Goal: Contribute content: Contribute content

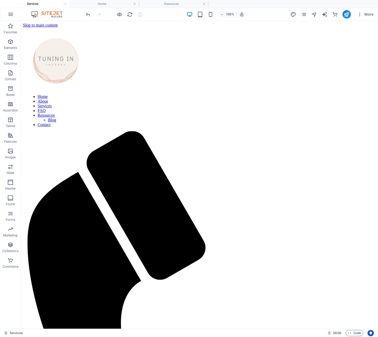
scroll to position [101, 0]
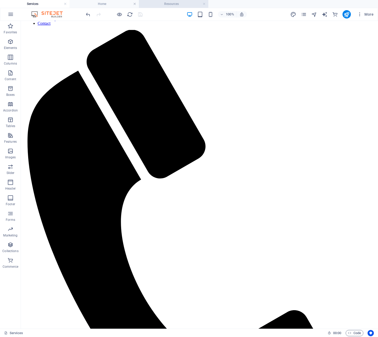
click at [174, 5] on h4 "Resources" at bounding box center [173, 4] width 69 height 6
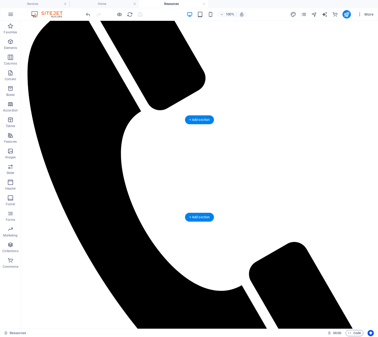
scroll to position [169, 0]
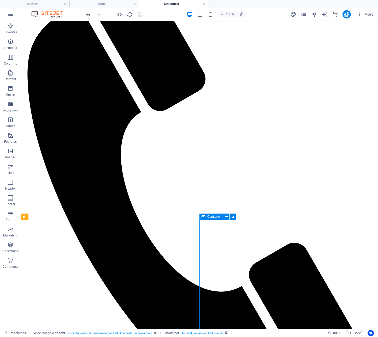
click at [216, 217] on span "Container" at bounding box center [214, 216] width 14 height 3
drag, startPoint x: 216, startPoint y: 217, endPoint x: 100, endPoint y: 196, distance: 117.6
click at [216, 217] on span "Container" at bounding box center [214, 216] width 14 height 3
select select "px"
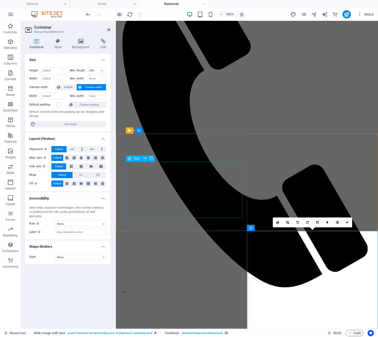
scroll to position [257, 0]
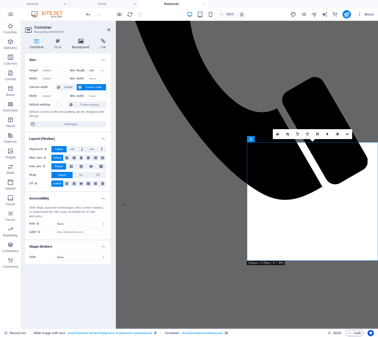
click at [82, 47] on h4 "Background" at bounding box center [82, 44] width 28 height 11
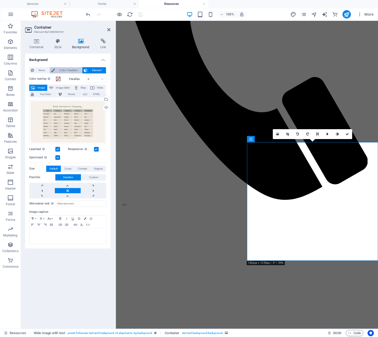
click at [56, 69] on button "Color / Gradient" at bounding box center [66, 70] width 32 height 6
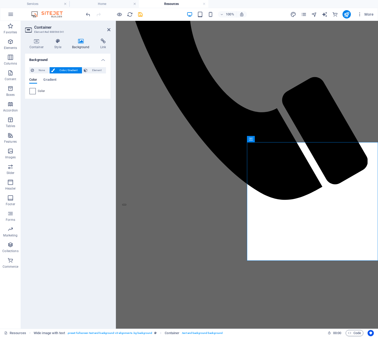
click at [34, 92] on span at bounding box center [33, 91] width 6 height 6
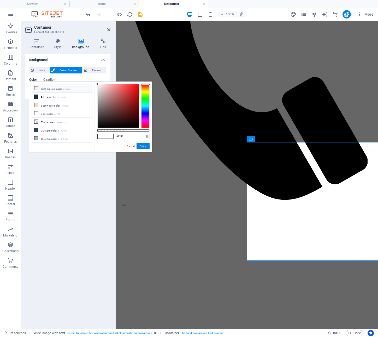
click at [37, 89] on icon at bounding box center [36, 89] width 4 height 4
type input "#f6f0ea"
click at [141, 146] on button "Apply" at bounding box center [142, 146] width 13 height 6
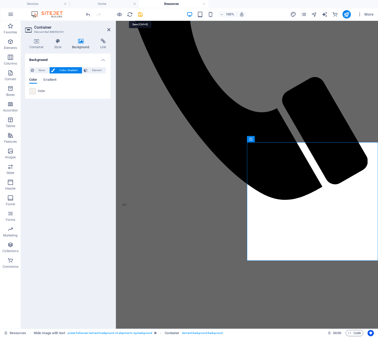
click at [141, 15] on icon "save" at bounding box center [140, 14] width 6 height 6
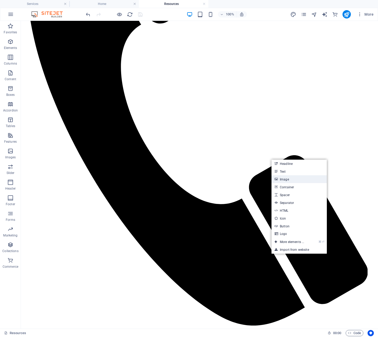
click at [289, 180] on link "Image" at bounding box center [298, 179] width 55 height 8
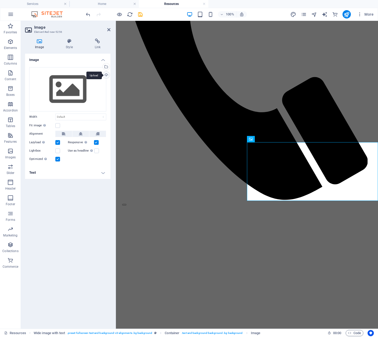
click at [107, 75] on div "Upload" at bounding box center [106, 76] width 8 height 8
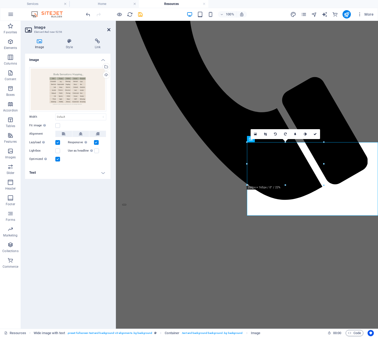
click at [108, 29] on icon at bounding box center [108, 30] width 3 height 4
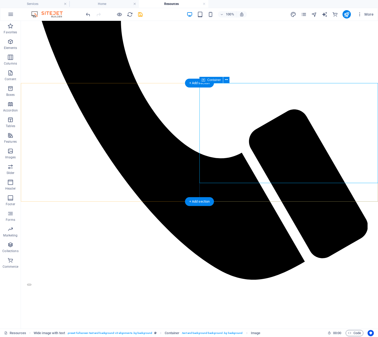
scroll to position [306, 0]
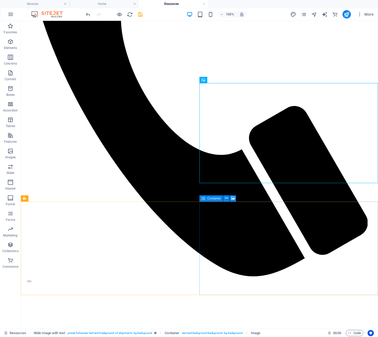
click at [216, 199] on span "Container" at bounding box center [214, 198] width 14 height 3
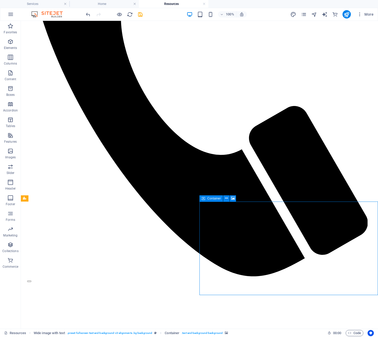
drag, startPoint x: 100, startPoint y: 178, endPoint x: 216, endPoint y: 199, distance: 117.9
click at [216, 199] on span "Container" at bounding box center [214, 198] width 14 height 3
select select "px"
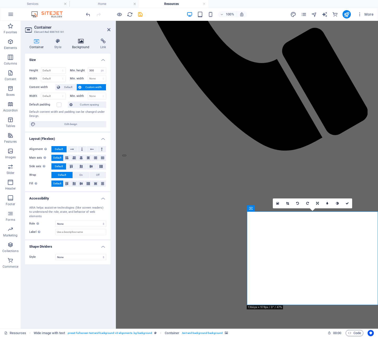
click at [72, 46] on h4 "Background" at bounding box center [82, 44] width 28 height 11
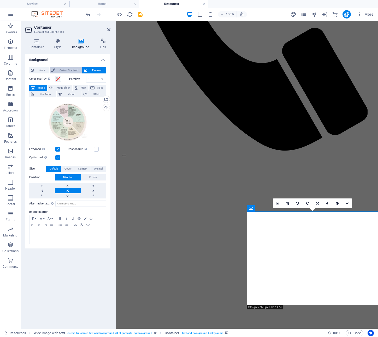
click at [52, 71] on icon at bounding box center [53, 70] width 4 height 6
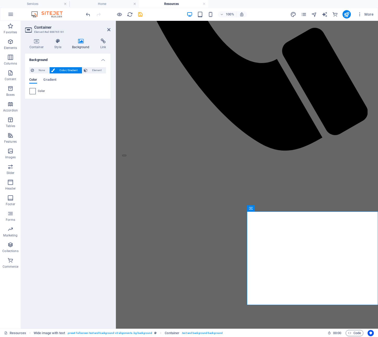
click at [33, 92] on span at bounding box center [33, 91] width 6 height 6
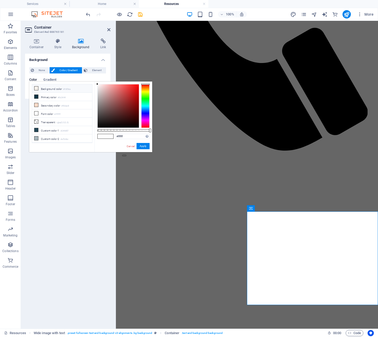
click at [35, 87] on icon at bounding box center [36, 89] width 4 height 4
type input "#f6f0ea"
click at [140, 147] on button "Apply" at bounding box center [142, 146] width 13 height 6
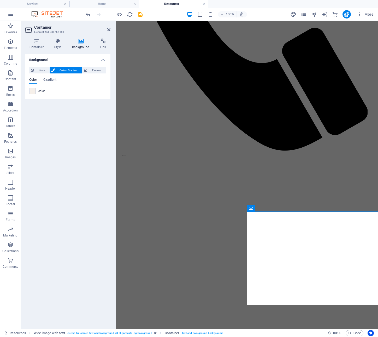
click at [107, 30] on header "Container Element #ed-888765181" at bounding box center [67, 28] width 85 height 14
click at [109, 29] on icon at bounding box center [108, 30] width 3 height 4
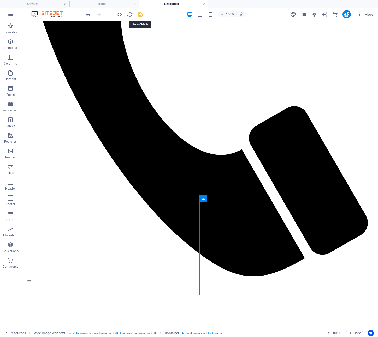
click at [141, 15] on icon "save" at bounding box center [140, 14] width 6 height 6
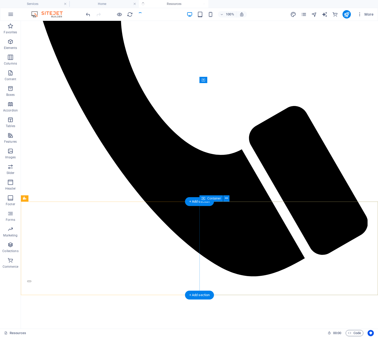
scroll to position [306, 0]
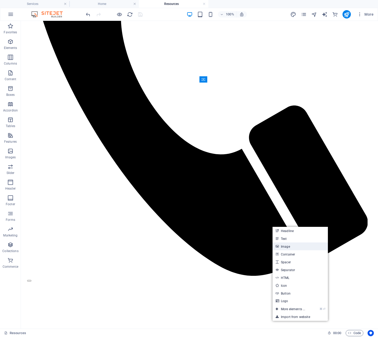
click at [282, 247] on link "Image" at bounding box center [299, 247] width 55 height 8
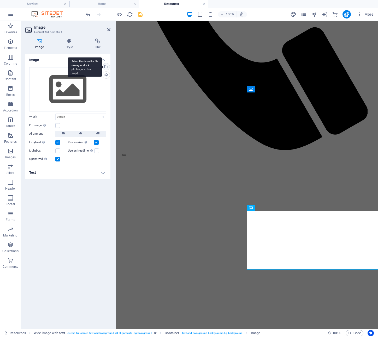
click at [106, 65] on div "Select files from the file manager, stock photos, or upload file(s)" at bounding box center [106, 67] width 8 height 8
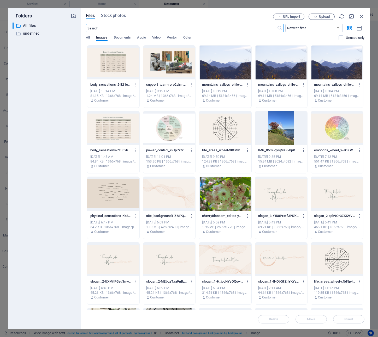
click at [169, 133] on div at bounding box center [169, 128] width 52 height 34
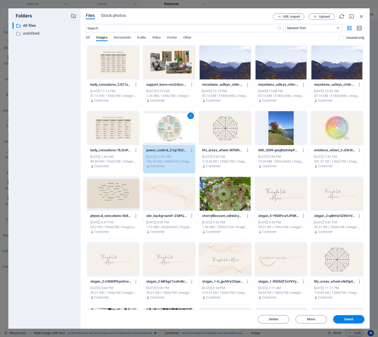
click at [169, 133] on div "1" at bounding box center [169, 128] width 52 height 34
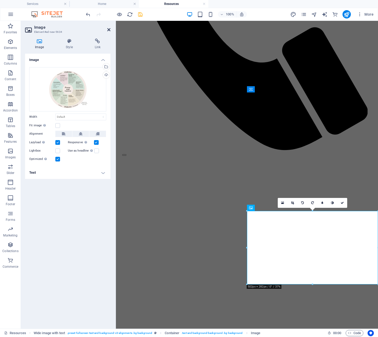
click at [108, 30] on icon at bounding box center [108, 30] width 3 height 4
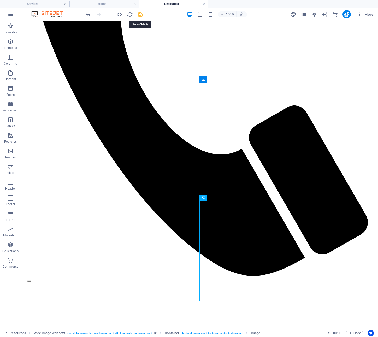
click at [140, 14] on icon "save" at bounding box center [140, 14] width 6 height 6
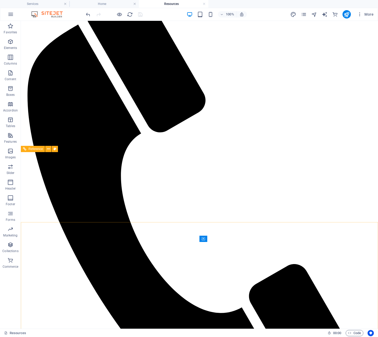
scroll to position [145, 0]
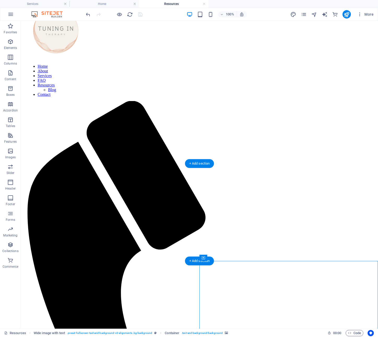
scroll to position [29, 0]
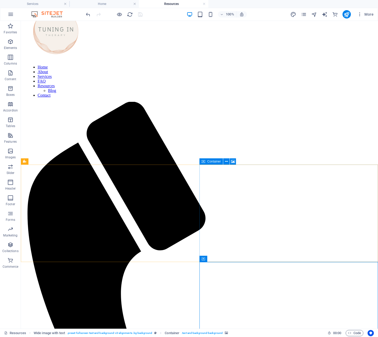
click at [215, 162] on span "Container" at bounding box center [214, 161] width 14 height 3
select select "px"
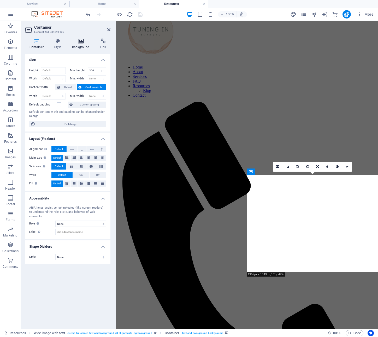
click at [76, 44] on h4 "Background" at bounding box center [82, 44] width 28 height 11
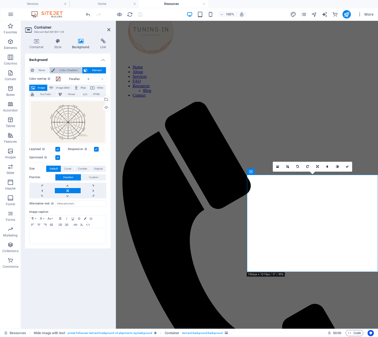
click at [54, 71] on icon at bounding box center [53, 70] width 4 height 6
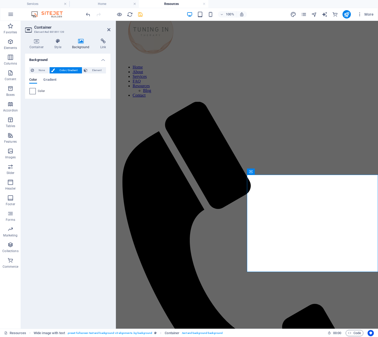
click at [34, 92] on span at bounding box center [33, 91] width 6 height 6
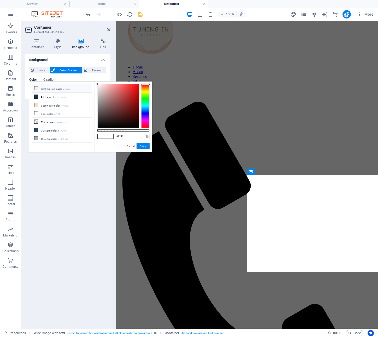
click at [48, 88] on li "Background color #f6f0ea" at bounding box center [62, 88] width 60 height 8
type input "#f6f0ea"
click at [143, 146] on button "Apply" at bounding box center [142, 146] width 13 height 6
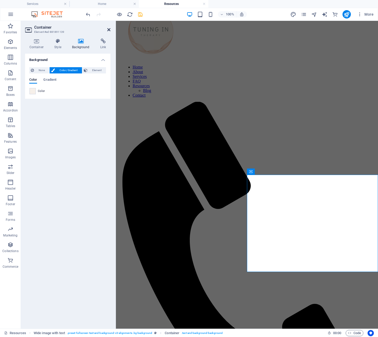
click at [108, 31] on icon at bounding box center [108, 30] width 3 height 4
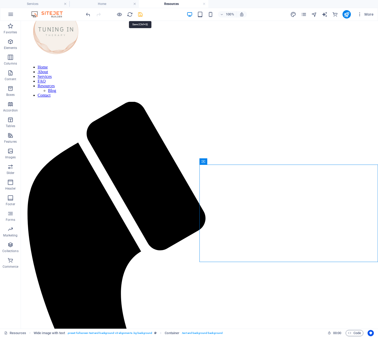
click at [139, 14] on icon "save" at bounding box center [140, 14] width 6 height 6
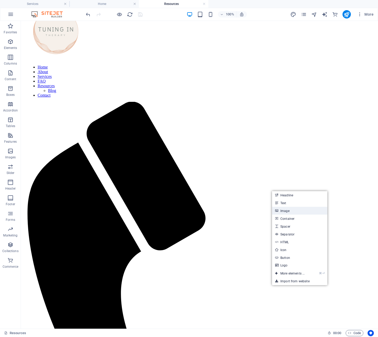
click at [286, 213] on link "Image" at bounding box center [299, 211] width 55 height 8
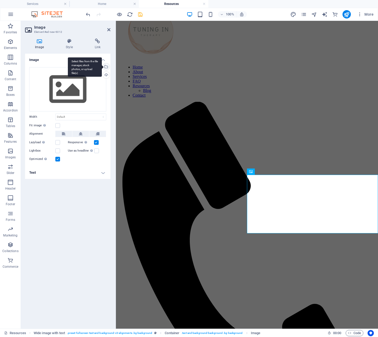
click at [102, 66] on div "Select files from the file manager, stock photos, or upload file(s)" at bounding box center [85, 67] width 34 height 20
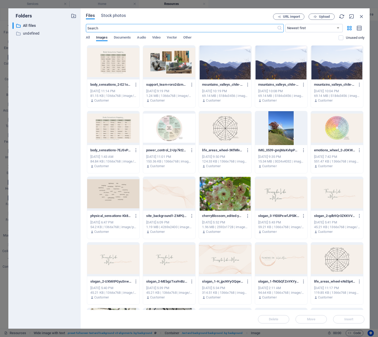
click at [226, 134] on div at bounding box center [225, 128] width 52 height 34
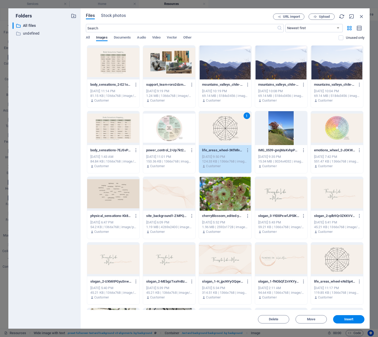
click at [226, 134] on div "1" at bounding box center [225, 128] width 52 height 34
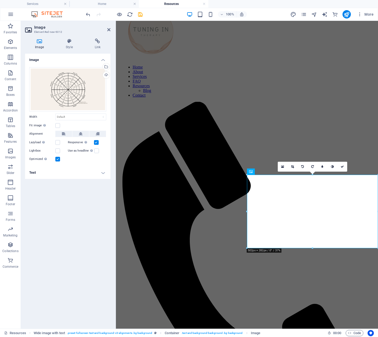
click at [140, 15] on icon "save" at bounding box center [140, 14] width 6 height 6
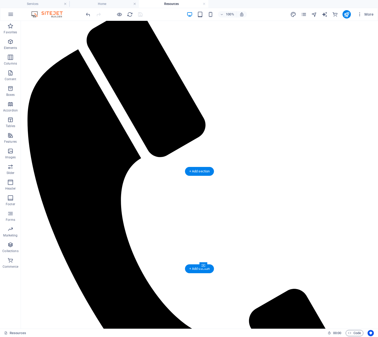
scroll to position [123, 0]
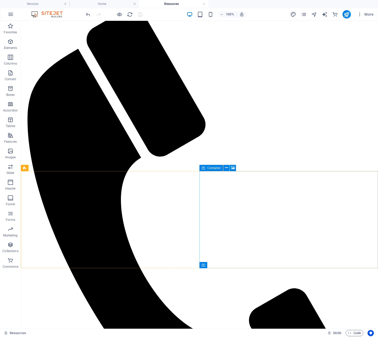
click at [216, 168] on span "Container" at bounding box center [214, 168] width 14 height 3
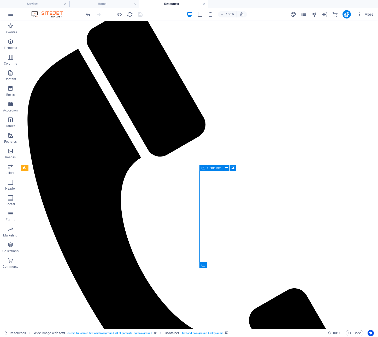
click at [216, 168] on span "Container" at bounding box center [214, 168] width 14 height 3
select select "px"
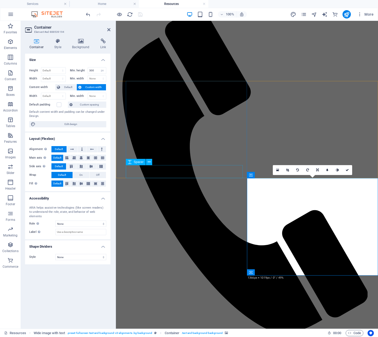
scroll to position [125, 0]
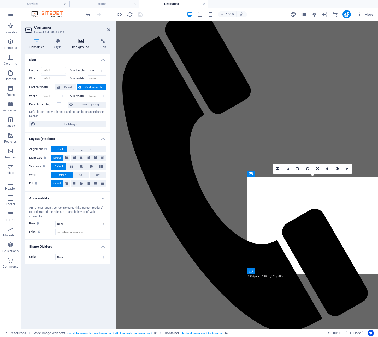
click at [82, 47] on h4 "Background" at bounding box center [82, 44] width 28 height 11
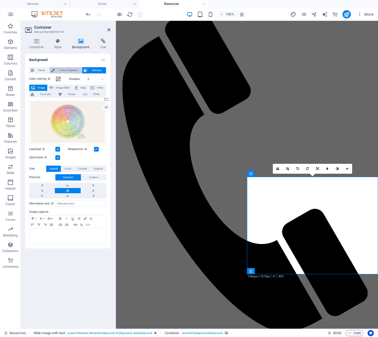
click at [53, 71] on icon at bounding box center [53, 70] width 4 height 6
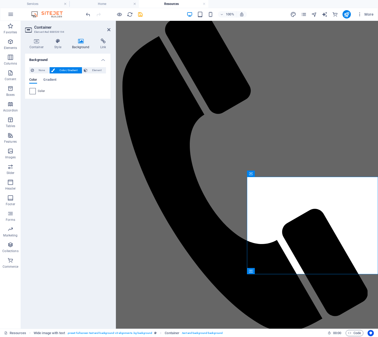
click at [33, 93] on span at bounding box center [33, 91] width 6 height 6
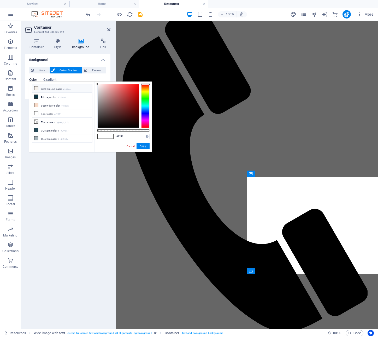
click at [37, 89] on icon at bounding box center [36, 89] width 4 height 4
type input "#f6f0ea"
click at [141, 146] on button "Apply" at bounding box center [142, 146] width 13 height 6
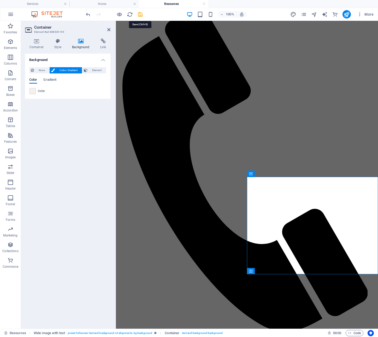
click at [142, 15] on icon "save" at bounding box center [140, 14] width 6 height 6
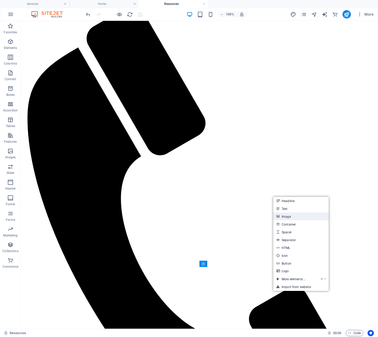
click at [288, 216] on link "Image" at bounding box center [300, 217] width 55 height 8
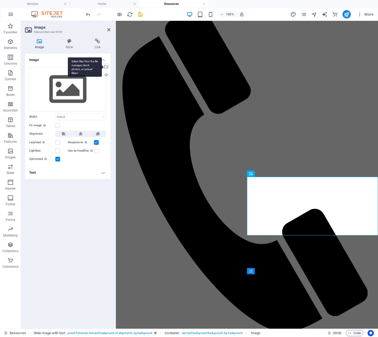
click at [108, 66] on div "Select files from the file manager, stock photos, or upload file(s)" at bounding box center [106, 67] width 8 height 8
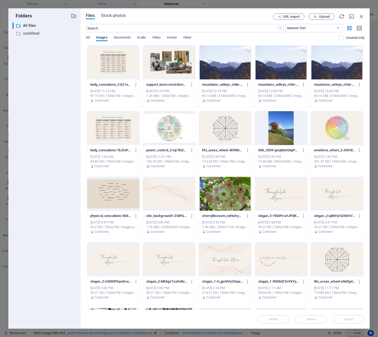
click at [338, 132] on div at bounding box center [337, 128] width 52 height 34
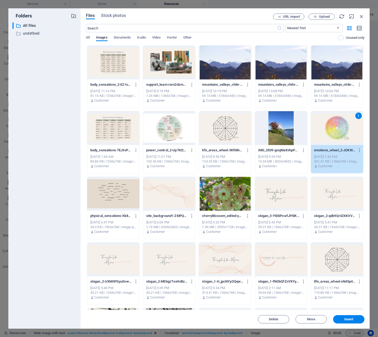
click at [338, 132] on div "1" at bounding box center [337, 128] width 52 height 34
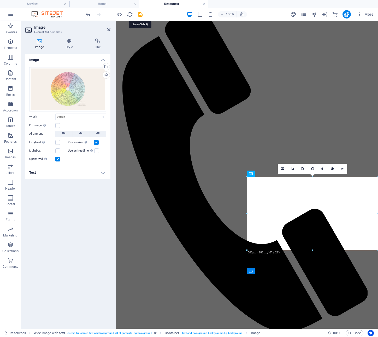
click at [139, 15] on icon "save" at bounding box center [140, 14] width 6 height 6
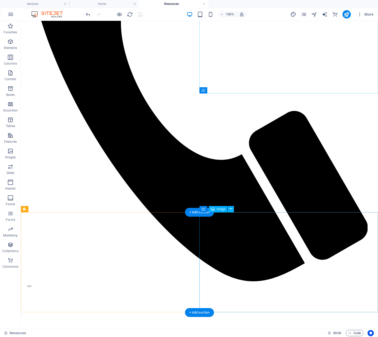
scroll to position [301, 0]
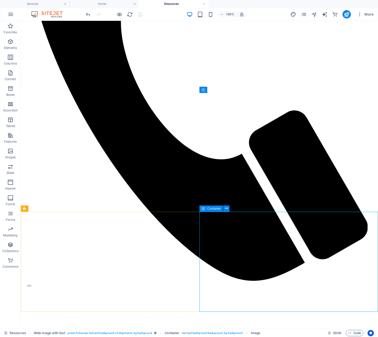
click at [206, 209] on div "Container" at bounding box center [210, 209] width 23 height 6
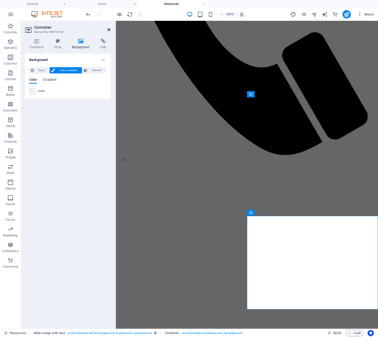
click at [109, 29] on icon at bounding box center [108, 30] width 3 height 4
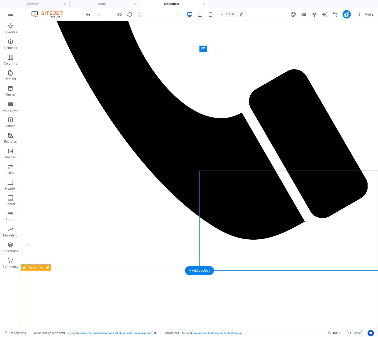
scroll to position [348, 0]
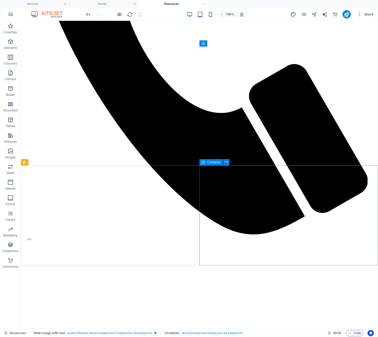
click at [209, 163] on span "Container" at bounding box center [214, 162] width 14 height 3
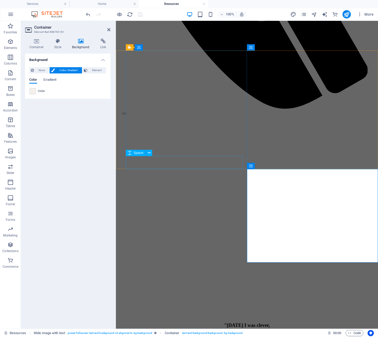
scroll to position [348, 0]
drag, startPoint x: 88, startPoint y: 7, endPoint x: 108, endPoint y: 28, distance: 28.2
click at [108, 28] on icon at bounding box center [108, 30] width 3 height 4
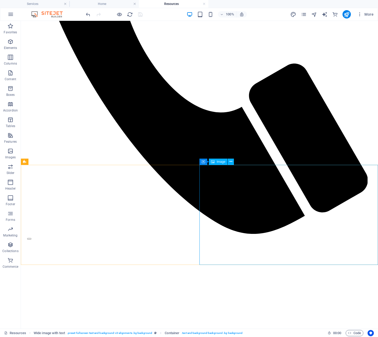
click at [222, 162] on span "Image" at bounding box center [220, 161] width 9 height 3
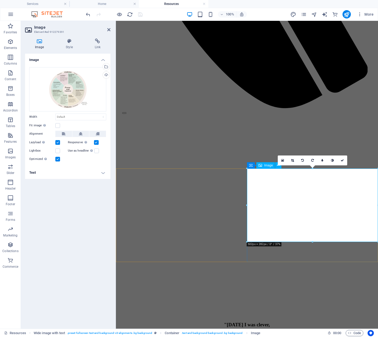
scroll to position [349, 0]
click at [106, 75] on div "Upload" at bounding box center [106, 76] width 8 height 8
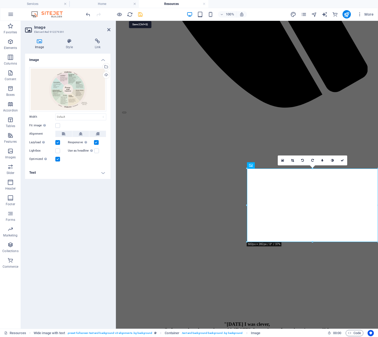
click at [140, 14] on icon "save" at bounding box center [140, 14] width 6 height 6
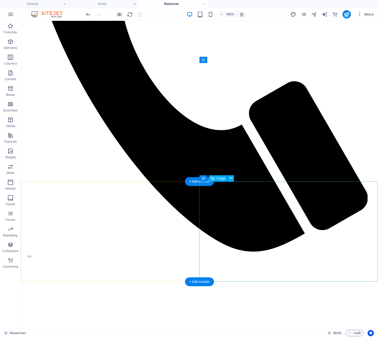
scroll to position [329, 0]
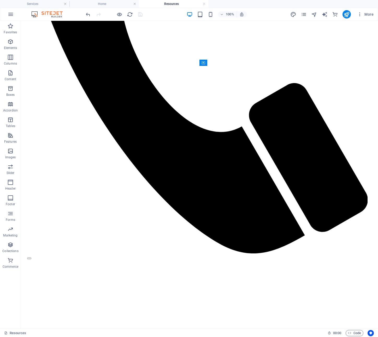
click at [154, 16] on div "100% More" at bounding box center [230, 14] width 290 height 8
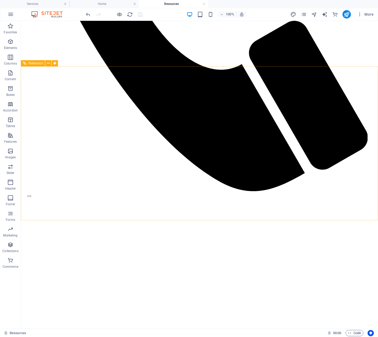
scroll to position [391, 0]
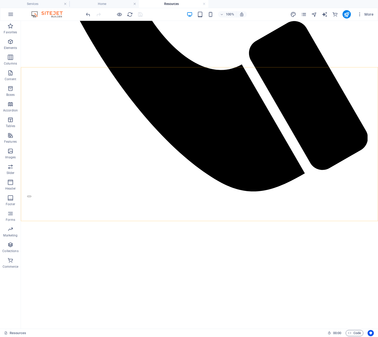
click at [28, 3] on h4 "Services" at bounding box center [34, 4] width 69 height 6
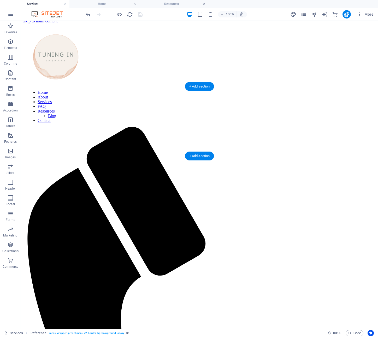
scroll to position [0, 0]
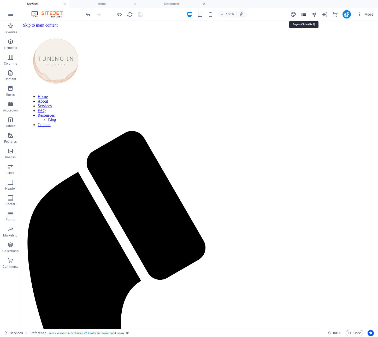
click at [305, 15] on icon "pages" at bounding box center [303, 14] width 6 height 6
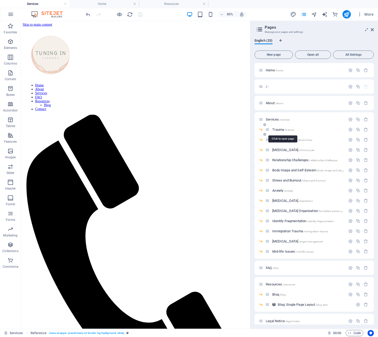
click at [279, 130] on span "Trauma /trauma" at bounding box center [283, 130] width 22 height 4
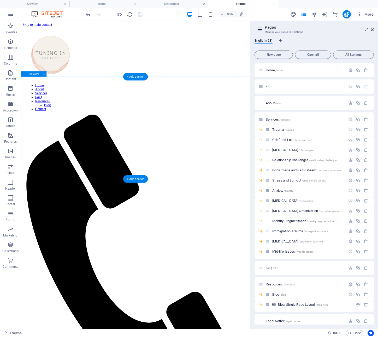
click at [11, 75] on icon "button" at bounding box center [10, 73] width 6 height 6
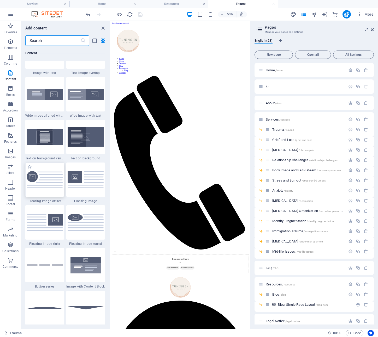
scroll to position [1026, 0]
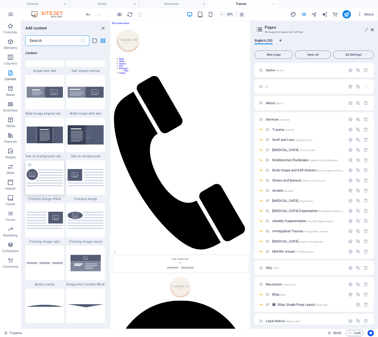
click at [45, 187] on img at bounding box center [45, 177] width 36 height 17
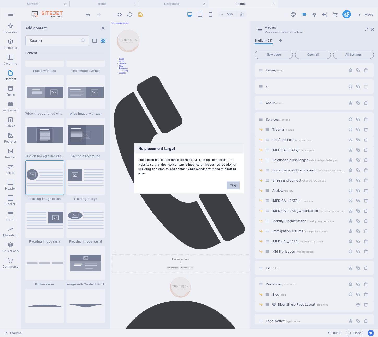
click at [234, 186] on button "Okay" at bounding box center [232, 186] width 13 height 8
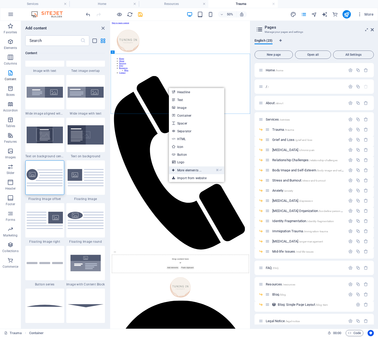
click at [190, 170] on link "⌘ ⏎ More elements ..." at bounding box center [187, 171] width 36 height 8
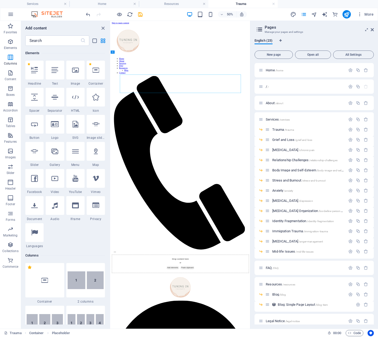
scroll to position [56, 0]
click at [11, 75] on icon "button" at bounding box center [10, 73] width 6 height 6
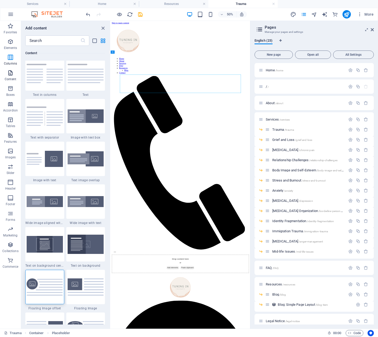
scroll to position [917, 0]
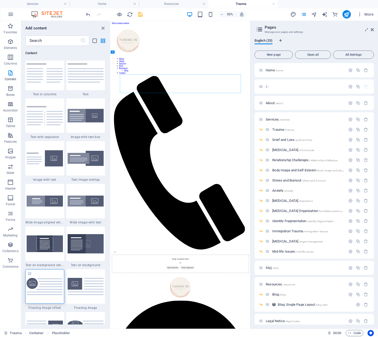
click at [42, 296] on img at bounding box center [45, 286] width 36 height 17
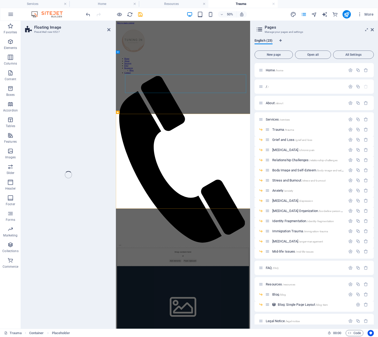
select select "%"
select select "rem"
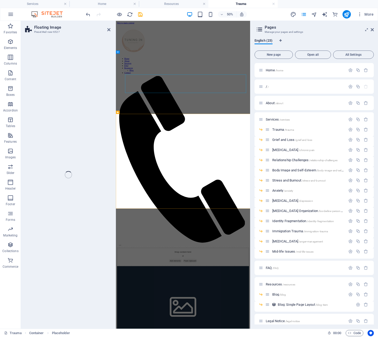
select select "preset-float-container-v3-custom"
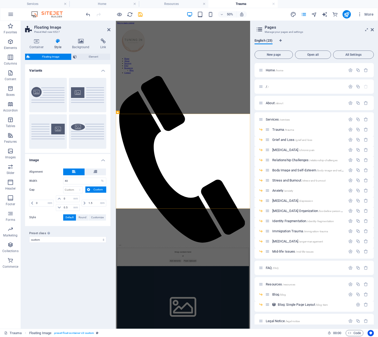
click at [42, 306] on div "Variants Custom Default Default (right) Round Image Alignment Width 40 px rem %…" at bounding box center [67, 194] width 85 height 260
click at [130, 134] on span "Image" at bounding box center [128, 133] width 4 height 2
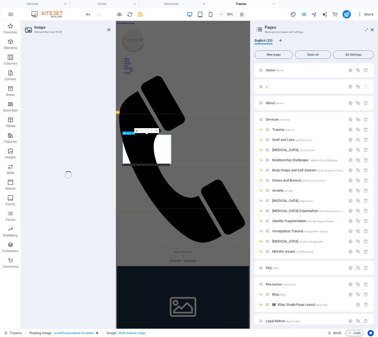
select select "%"
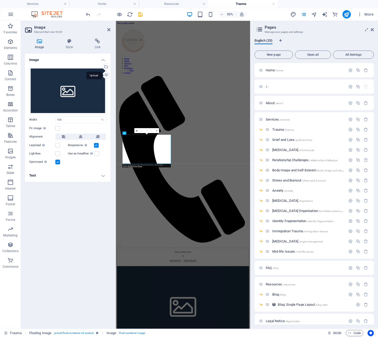
click at [104, 74] on div "Upload" at bounding box center [106, 76] width 8 height 8
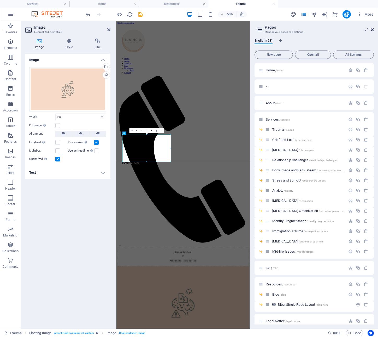
click at [373, 31] on icon at bounding box center [371, 30] width 3 height 4
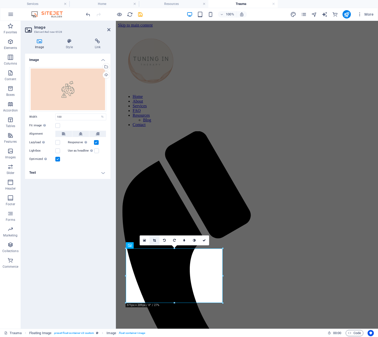
click at [154, 241] on icon at bounding box center [154, 240] width 3 height 3
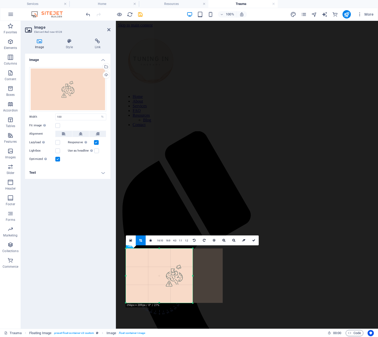
drag, startPoint x: 223, startPoint y: 277, endPoint x: 192, endPoint y: 275, distance: 30.8
click at [193, 274] on div at bounding box center [193, 276] width 2 height 54
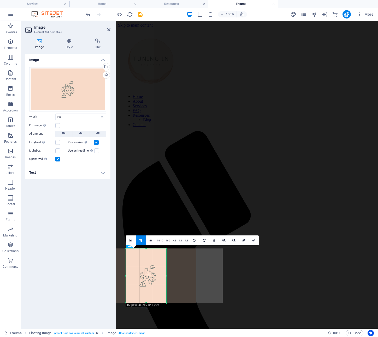
drag, startPoint x: 125, startPoint y: 276, endPoint x: 151, endPoint y: 276, distance: 26.3
click at [151, 276] on div "180 170 160 150 140 130 120 110 100 90 80 70 60 50 40 30 20 10 0 -10 -20 -30 -4…" at bounding box center [146, 276] width 40 height 54
drag, startPoint x: 145, startPoint y: 303, endPoint x: 147, endPoint y: 294, distance: 9.4
click at [147, 294] on div at bounding box center [146, 294] width 40 height 2
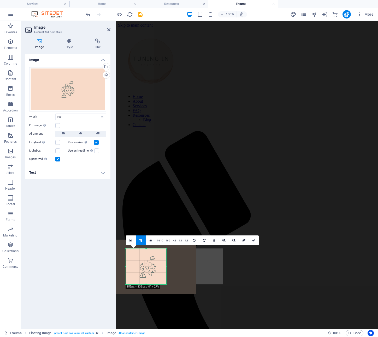
drag, startPoint x: 146, startPoint y: 249, endPoint x: 146, endPoint y: 258, distance: 8.9
click at [146, 258] on div "180 170 160 150 140 130 120 110 100 90 80 70 60 50 40 30 20 10 0 -10 -20 -30 -4…" at bounding box center [146, 267] width 40 height 36
drag, startPoint x: 125, startPoint y: 266, endPoint x: 129, endPoint y: 266, distance: 3.7
click at [129, 266] on div "180 170 160 150 140 130 120 110 100 90 80 70 60 50 40 30 20 10 0 -10 -20 -30 -4…" at bounding box center [144, 267] width 36 height 36
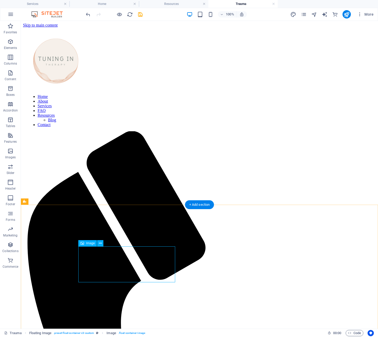
scroll to position [3, 0]
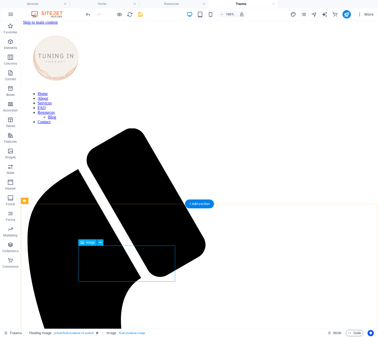
click at [54, 202] on icon at bounding box center [54, 200] width 3 height 5
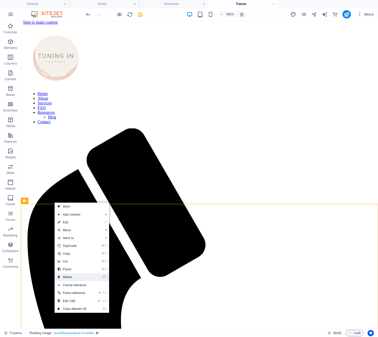
click at [72, 275] on link "⌦ Delete" at bounding box center [71, 278] width 35 height 8
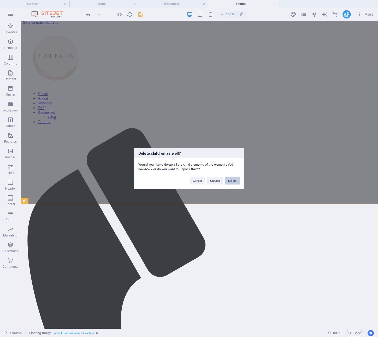
click at [232, 179] on button "Delete" at bounding box center [232, 181] width 15 height 8
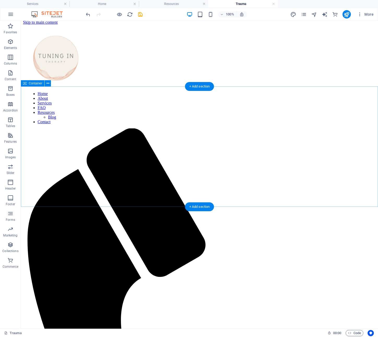
scroll to position [0, 0]
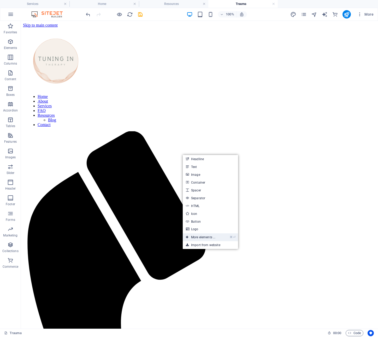
click at [202, 236] on link "⌘ ⏎ More elements ..." at bounding box center [201, 238] width 36 height 8
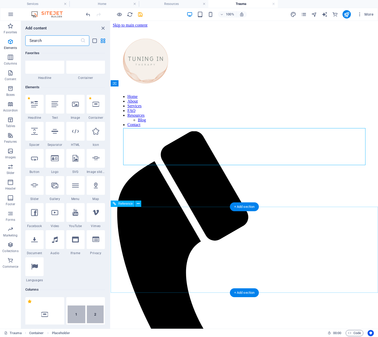
scroll to position [56, 0]
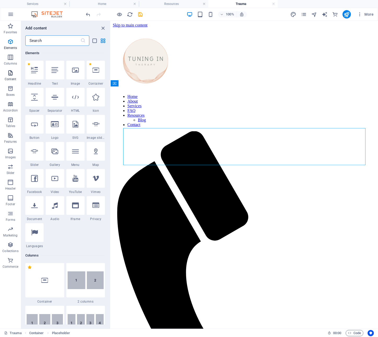
click at [7, 73] on span "Content" at bounding box center [10, 76] width 21 height 13
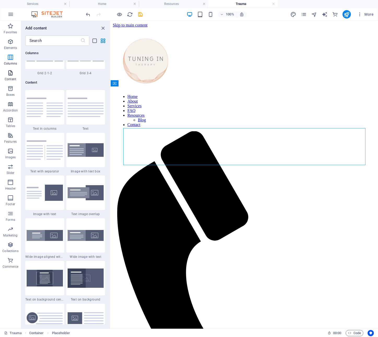
scroll to position [917, 0]
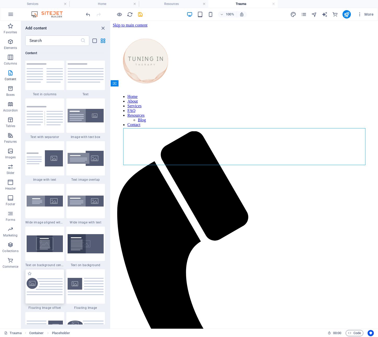
click at [44, 296] on img at bounding box center [45, 286] width 36 height 17
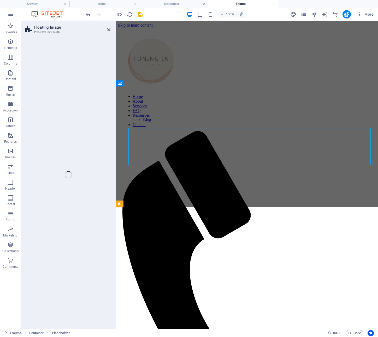
select select "%"
select select "rem"
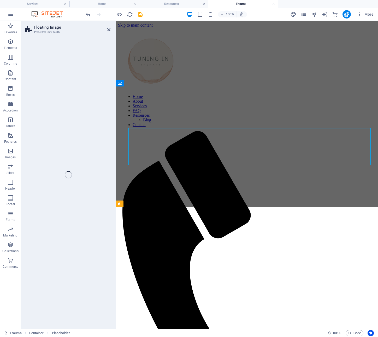
select select "preset-float-container-v3-custom"
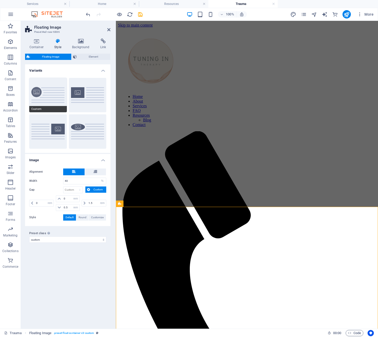
click at [39, 96] on button "Custom" at bounding box center [48, 95] width 38 height 34
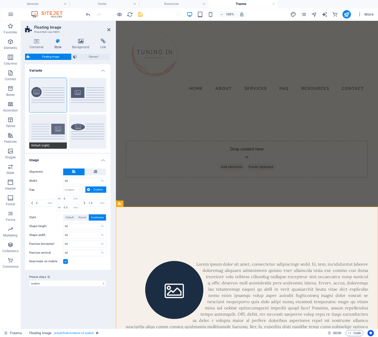
click at [53, 134] on button "Default (right)" at bounding box center [48, 131] width 38 height 34
type input "1.5"
type input "0"
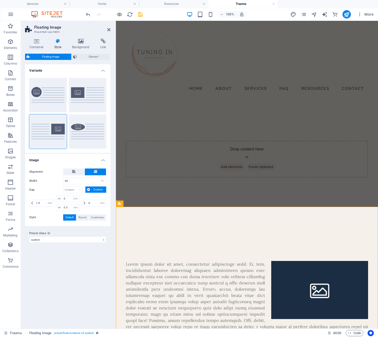
click at [138, 14] on icon "save" at bounding box center [140, 14] width 6 height 6
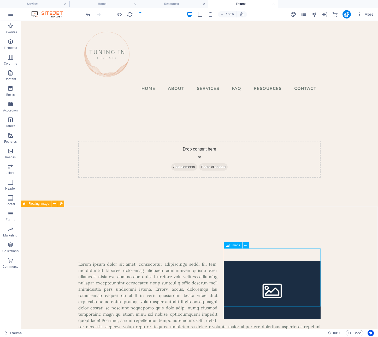
click at [236, 247] on span "Image" at bounding box center [235, 245] width 9 height 3
select select "%"
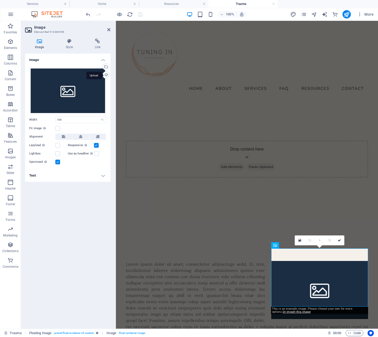
click at [105, 75] on div "Upload" at bounding box center [106, 76] width 8 height 8
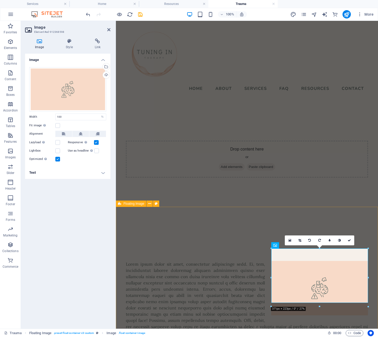
click at [146, 228] on div at bounding box center [247, 315] width 262 height 190
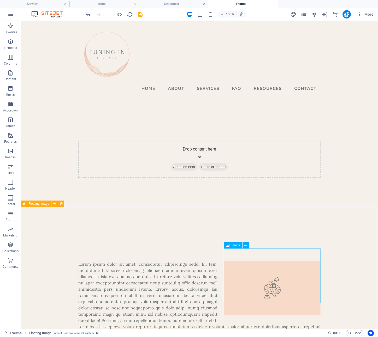
click at [238, 246] on span "Image" at bounding box center [235, 245] width 9 height 3
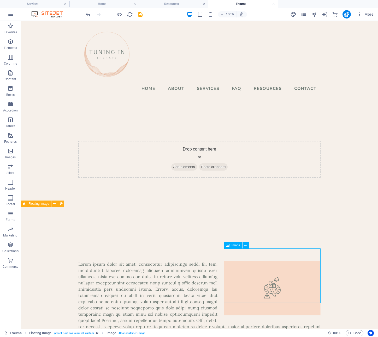
click at [238, 246] on span "Image" at bounding box center [235, 245] width 9 height 3
select select "%"
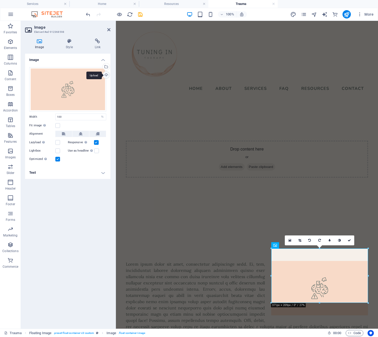
click at [106, 75] on div "Upload" at bounding box center [106, 76] width 8 height 8
click at [109, 28] on icon at bounding box center [108, 30] width 3 height 4
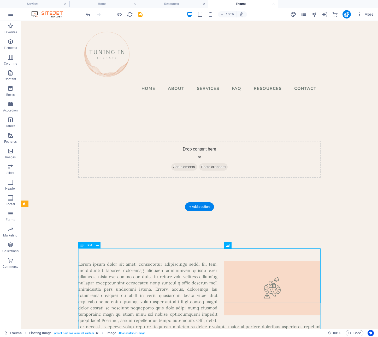
click at [188, 264] on div at bounding box center [199, 314] width 242 height 106
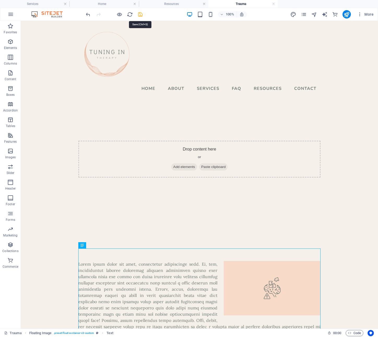
click at [142, 12] on icon "save" at bounding box center [140, 14] width 6 height 6
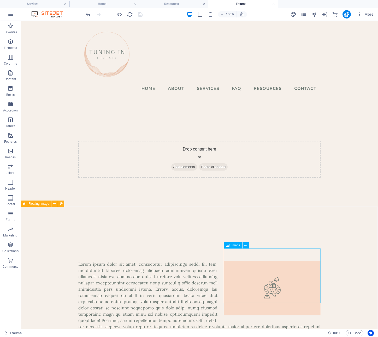
click at [236, 246] on span "Image" at bounding box center [235, 245] width 9 height 3
select select "%"
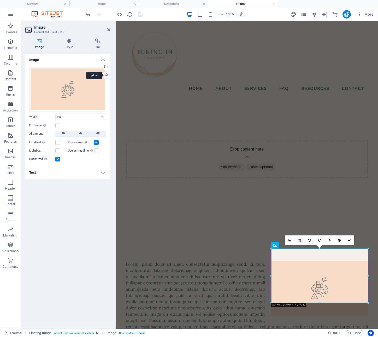
click at [107, 73] on div "Upload" at bounding box center [106, 76] width 8 height 8
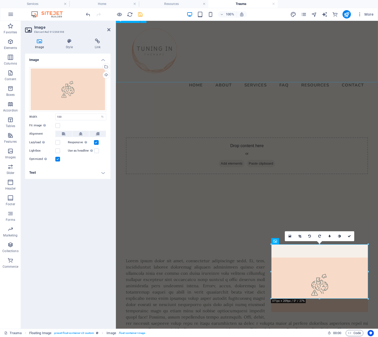
scroll to position [4, 0]
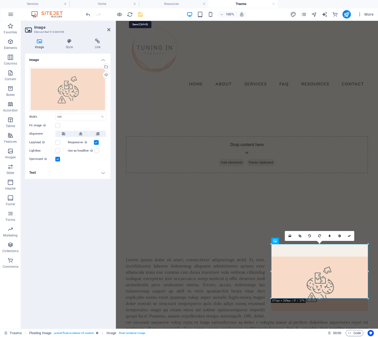
click at [140, 14] on icon "save" at bounding box center [140, 14] width 6 height 6
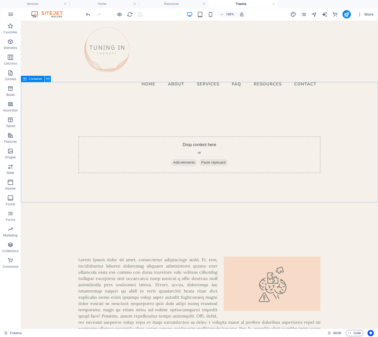
click at [49, 81] on button at bounding box center [48, 79] width 6 height 6
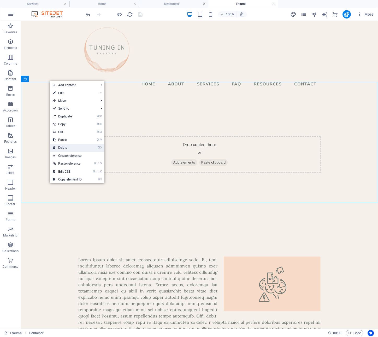
click at [64, 149] on link "⌦ Delete" at bounding box center [67, 148] width 35 height 8
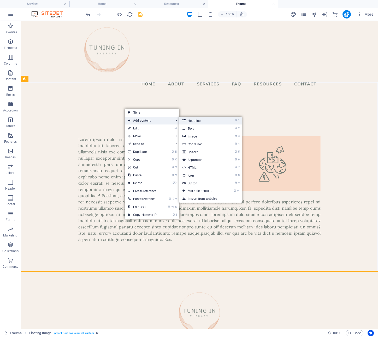
click at [192, 120] on link "⌘ 1 Headline" at bounding box center [200, 121] width 43 height 8
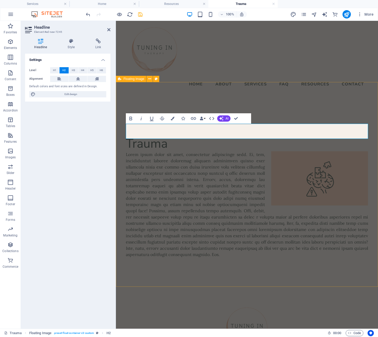
click at [153, 102] on div "Trauma" at bounding box center [247, 197] width 262 height 205
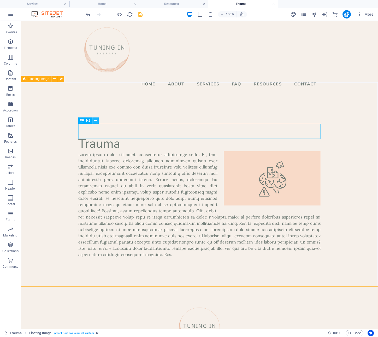
click at [95, 120] on icon at bounding box center [95, 120] width 3 height 5
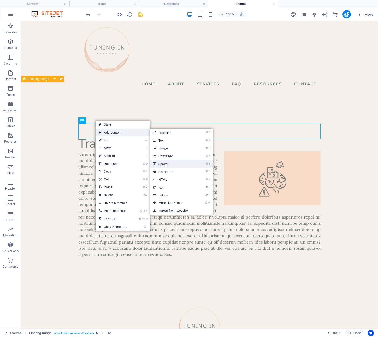
click at [165, 164] on link "⌘ 5 Spacer" at bounding box center [171, 164] width 43 height 8
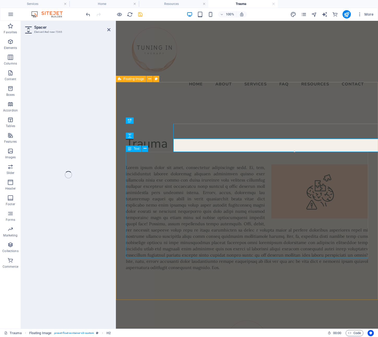
select select "px"
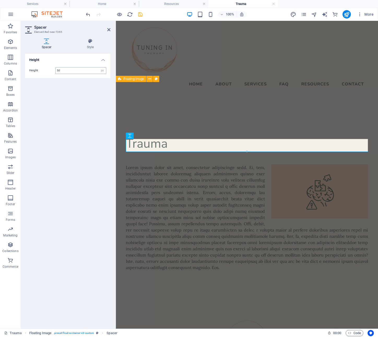
click at [65, 72] on input "50" at bounding box center [81, 71] width 50 height 6
drag, startPoint x: 60, startPoint y: 71, endPoint x: 47, endPoint y: 70, distance: 13.1
click at [56, 70] on input "50" at bounding box center [81, 71] width 50 height 6
type input "25"
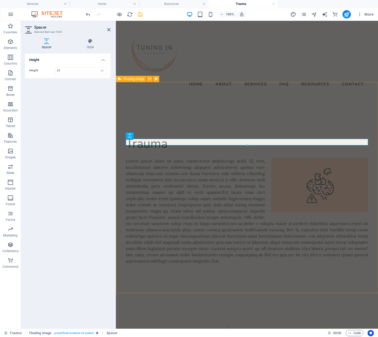
click at [182, 104] on div "Trauma" at bounding box center [247, 200] width 262 height 211
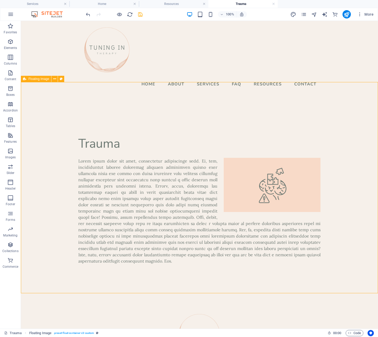
click at [42, 80] on span "Floating Image" at bounding box center [38, 78] width 21 height 3
select select "%"
select select "rem"
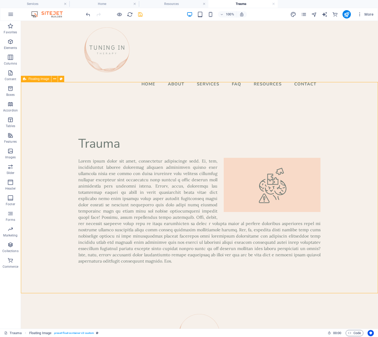
select select "rem"
select select "preset-float-container-v3-custom"
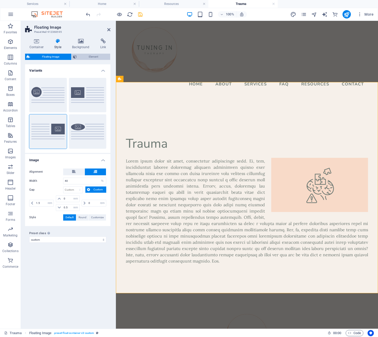
click at [81, 56] on span "Element" at bounding box center [93, 57] width 30 height 6
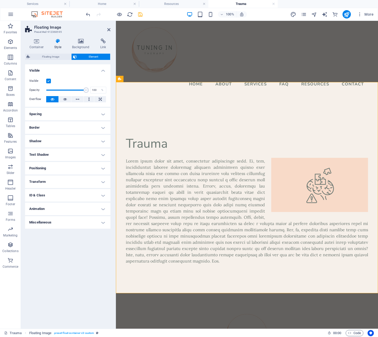
click at [62, 116] on h4 "Spacing" at bounding box center [67, 114] width 85 height 13
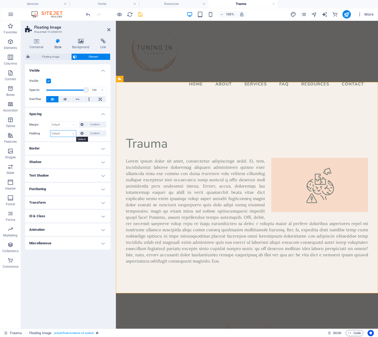
click at [50, 131] on select "Default px rem % vh vw Custom" at bounding box center [63, 134] width 26 height 6
select select "rem"
click option "rem" at bounding box center [0, 0] width 0 height 0
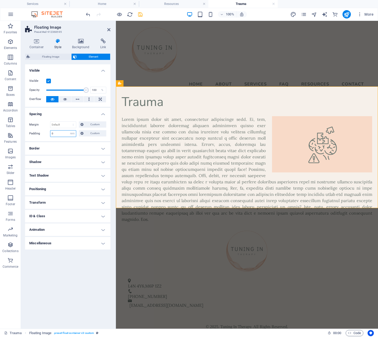
scroll to position [0, 0]
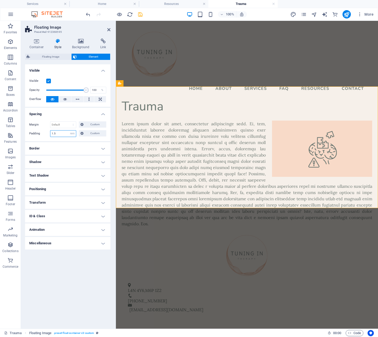
type input "1.5"
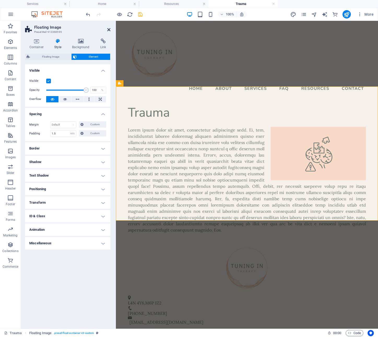
drag, startPoint x: 107, startPoint y: 30, endPoint x: 89, endPoint y: 2, distance: 33.6
click at [107, 30] on icon at bounding box center [108, 30] width 3 height 4
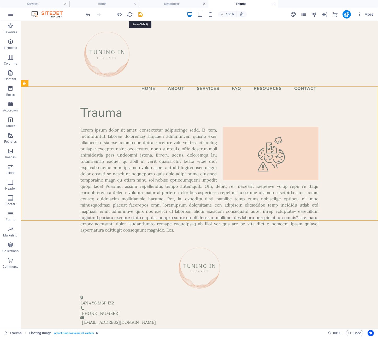
click at [139, 13] on icon "save" at bounding box center [140, 14] width 6 height 6
click at [98, 112] on icon at bounding box center [99, 110] width 3 height 5
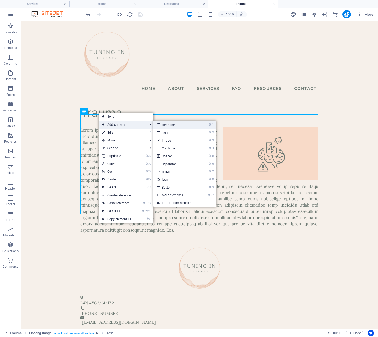
click at [166, 124] on link "⌘ 1 Headline" at bounding box center [174, 125] width 43 height 8
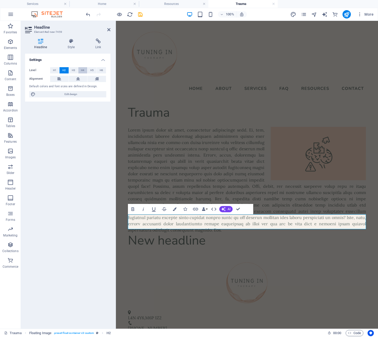
click at [80, 70] on button "H4" at bounding box center [82, 70] width 9 height 6
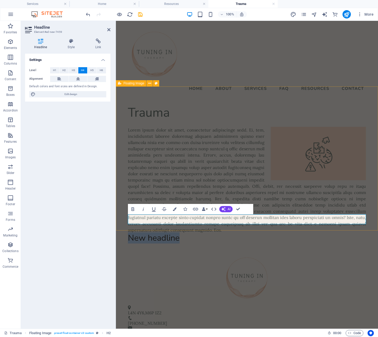
drag, startPoint x: 178, startPoint y: 220, endPoint x: 129, endPoint y: 221, distance: 48.2
click at [129, 233] on h4 "New headline" at bounding box center [247, 238] width 238 height 10
drag, startPoint x: 176, startPoint y: 220, endPoint x: 138, endPoint y: 216, distance: 38.6
click at [128, 233] on h4 "What is it?" at bounding box center [247, 238] width 238 height 10
drag, startPoint x: 174, startPoint y: 209, endPoint x: 171, endPoint y: 209, distance: 2.9
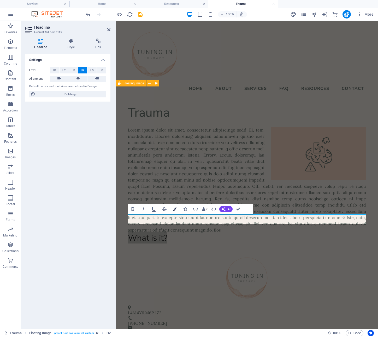
click at [174, 209] on icon "button" at bounding box center [175, 210] width 4 height 4
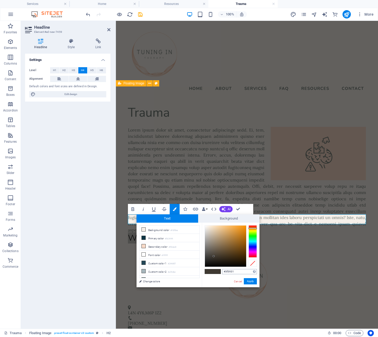
drag, startPoint x: 225, startPoint y: 272, endPoint x: 238, endPoint y: 272, distance: 12.5
click at [238, 272] on input "#3f3931" at bounding box center [239, 271] width 35 height 5
click at [229, 272] on input "#6d3931" at bounding box center [239, 271] width 35 height 5
type input "#6d7973"
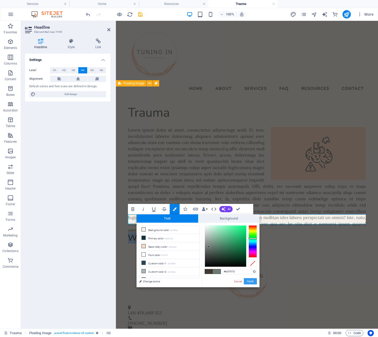
click at [252, 282] on button "Apply" at bounding box center [250, 281] width 13 height 6
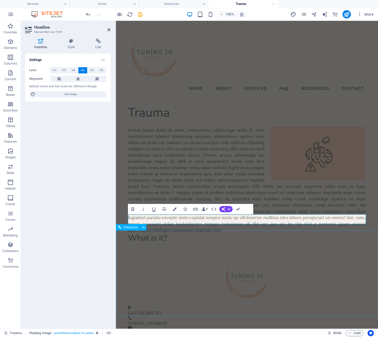
click at [172, 259] on div at bounding box center [247, 278] width 246 height 52
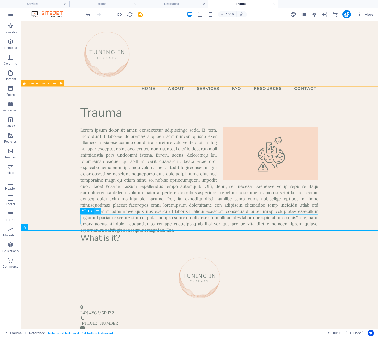
click at [98, 211] on icon at bounding box center [97, 211] width 3 height 5
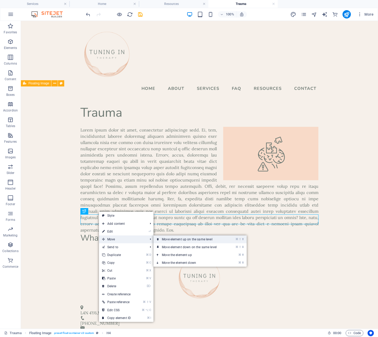
click at [165, 240] on link "⌘ ⇧ ⬆ Move element up on the same level" at bounding box center [190, 240] width 74 height 8
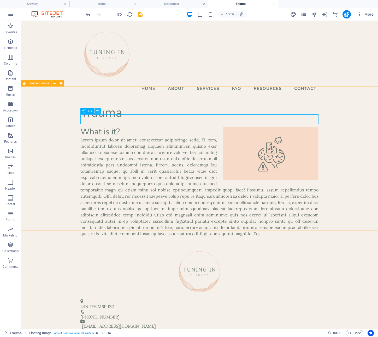
click at [99, 112] on icon at bounding box center [97, 110] width 3 height 5
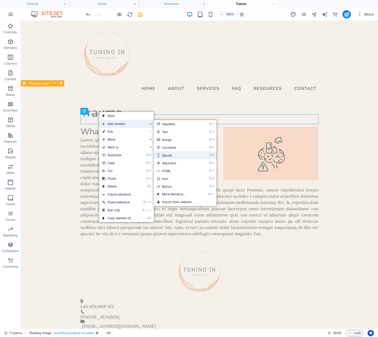
click at [166, 155] on link "⌘ 5 Spacer" at bounding box center [175, 155] width 43 height 8
select select "px"
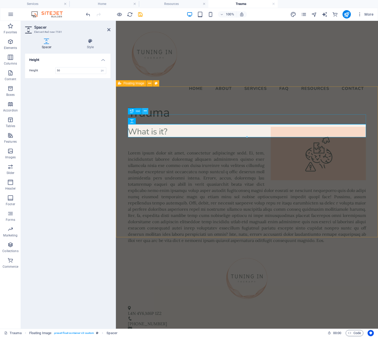
click at [146, 112] on icon at bounding box center [145, 110] width 3 height 5
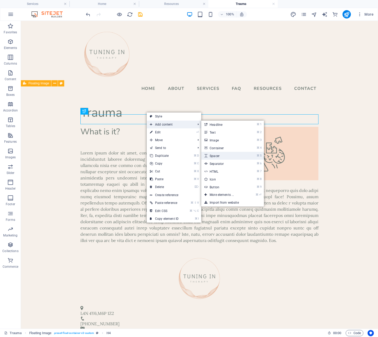
click at [216, 155] on link "⌘ 5 Spacer" at bounding box center [222, 156] width 43 height 8
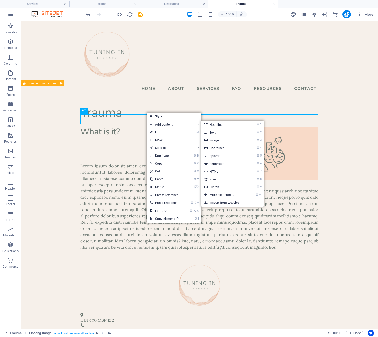
select select "px"
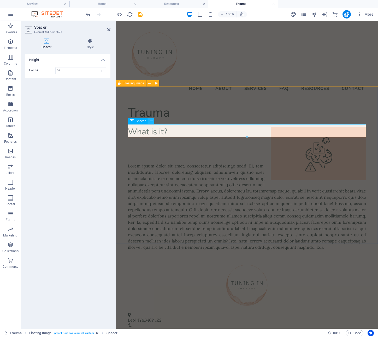
click at [149, 121] on button at bounding box center [151, 121] width 6 height 6
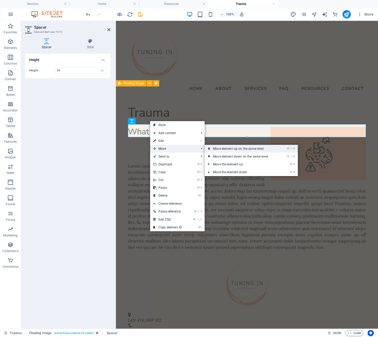
click at [213, 150] on link "⌘ ⇧ ⬆ Move element up on the same level" at bounding box center [241, 149] width 74 height 8
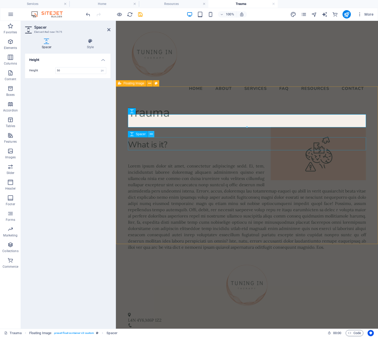
click at [152, 134] on icon at bounding box center [151, 134] width 3 height 5
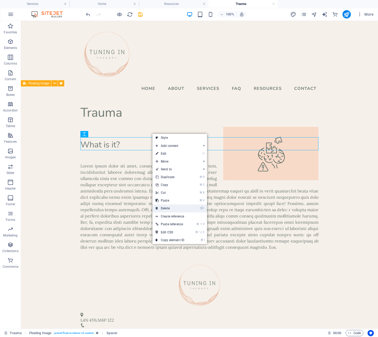
click at [169, 208] on link "⌦ Delete" at bounding box center [169, 209] width 35 height 8
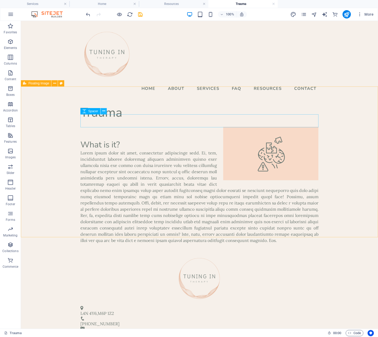
click at [106, 111] on button at bounding box center [103, 111] width 6 height 6
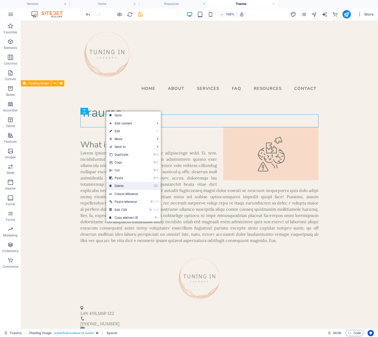
click at [125, 184] on link "⌦ Delete" at bounding box center [123, 186] width 35 height 8
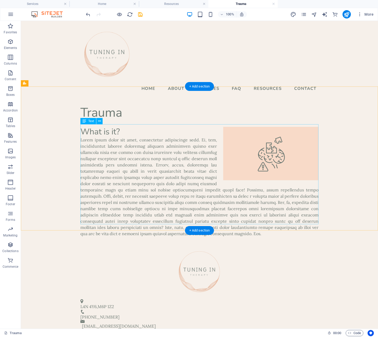
click at [83, 137] on div at bounding box center [199, 187] width 238 height 100
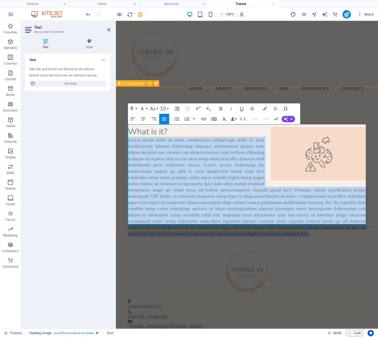
drag, startPoint x: 129, startPoint y: 128, endPoint x: 269, endPoint y: 220, distance: 168.2
click at [270, 220] on p at bounding box center [247, 187] width 238 height 100
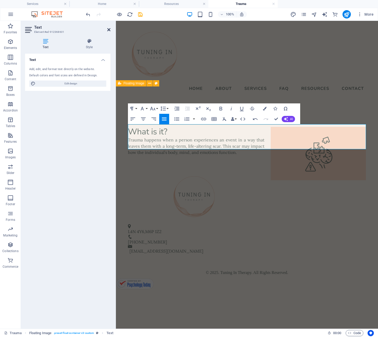
click at [109, 29] on icon at bounding box center [108, 30] width 3 height 4
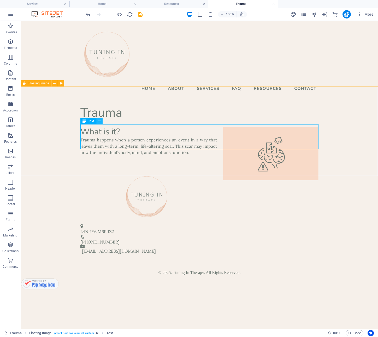
click at [99, 120] on icon at bounding box center [99, 121] width 3 height 5
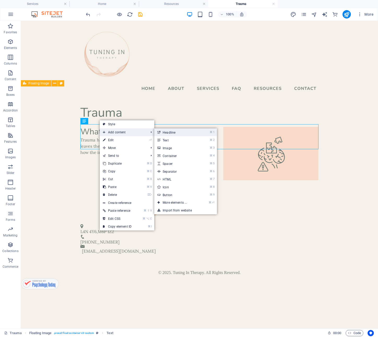
click at [173, 134] on link "⌘ 1 Headline" at bounding box center [175, 133] width 43 height 8
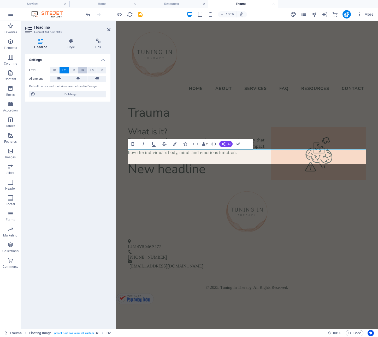
click at [82, 70] on span "H4" at bounding box center [82, 70] width 3 height 6
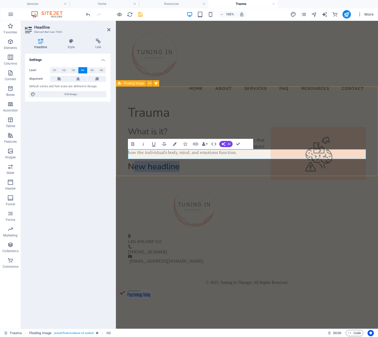
drag, startPoint x: 180, startPoint y: 156, endPoint x: 118, endPoint y: 155, distance: 62.1
click at [118, 155] on div "Trauma What is it? Trauma happens when a person experiences an event in a way t…" at bounding box center [247, 138] width 262 height 79
click at [151, 162] on h4 "How Therapy can help?" at bounding box center [247, 167] width 238 height 10
drag, startPoint x: 218, startPoint y: 154, endPoint x: 143, endPoint y: 150, distance: 75.2
click at [129, 162] on h4 "How therapy can help?" at bounding box center [247, 167] width 238 height 10
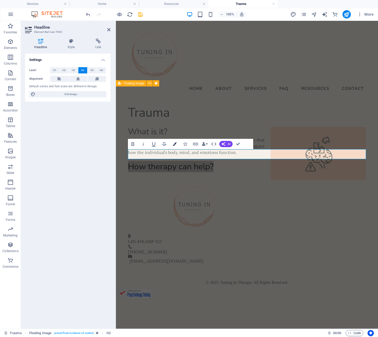
click at [175, 145] on icon "button" at bounding box center [175, 144] width 4 height 4
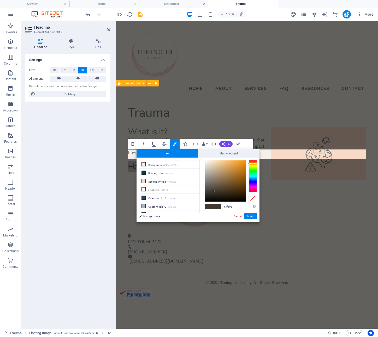
drag, startPoint x: 226, startPoint y: 208, endPoint x: 236, endPoint y: 206, distance: 10.8
click at [236, 206] on input "#3f3931" at bounding box center [239, 206] width 35 height 5
type input "#6d7973"
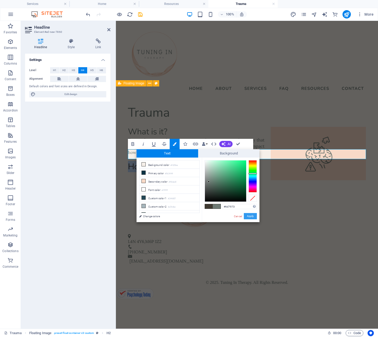
click at [251, 217] on button "Apply" at bounding box center [250, 216] width 13 height 6
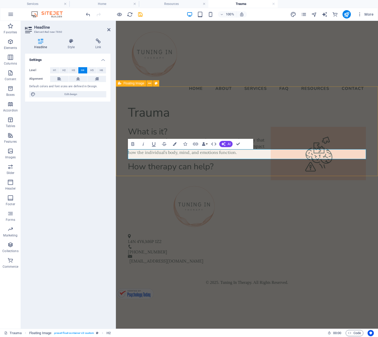
click at [229, 162] on h4 "How therapy can help?" at bounding box center [247, 167] width 238 height 10
click at [137, 169] on div "Trauma What is it? Trauma happens when a person experiences an event in a way t…" at bounding box center [247, 138] width 262 height 79
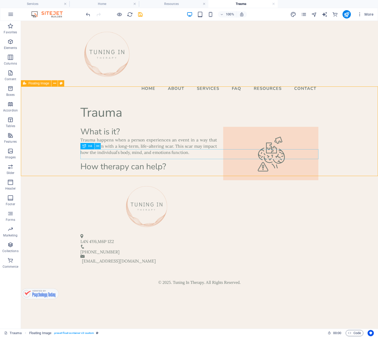
click at [97, 147] on icon at bounding box center [97, 146] width 3 height 5
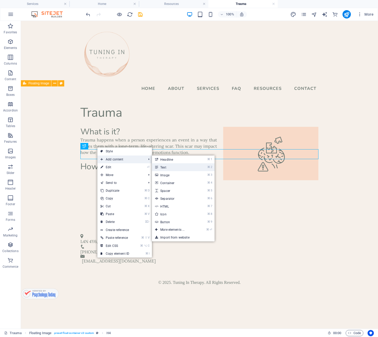
click at [171, 167] on link "⌘ 2 Text" at bounding box center [173, 167] width 43 height 8
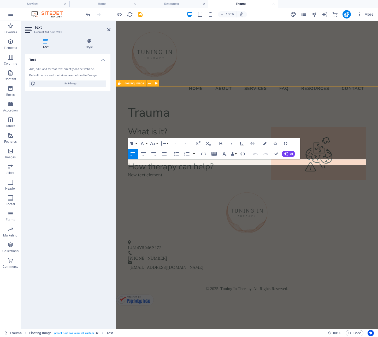
click at [165, 172] on p "New text element" at bounding box center [247, 175] width 238 height 6
drag, startPoint x: 167, startPoint y: 163, endPoint x: 128, endPoint y: 164, distance: 39.4
click at [128, 172] on p "New text element" at bounding box center [247, 175] width 238 height 6
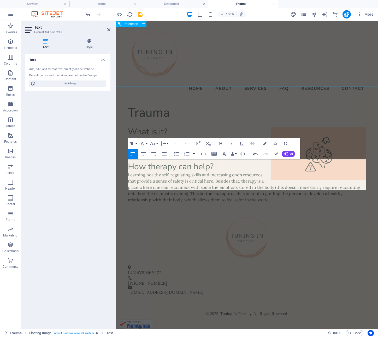
click at [213, 78] on div "Home About Services FAQ Resources Blog Contact" at bounding box center [247, 60] width 262 height 78
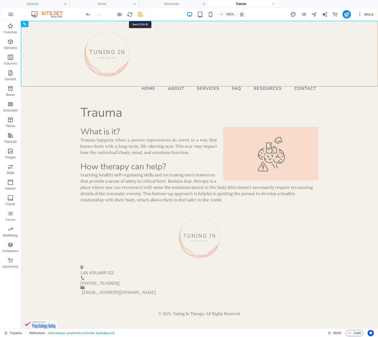
click at [140, 15] on icon "save" at bounding box center [140, 14] width 6 height 6
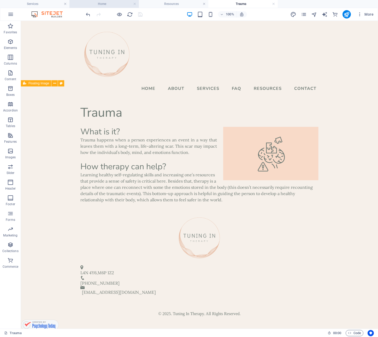
click at [111, 4] on h4 "Home" at bounding box center [103, 4] width 69 height 6
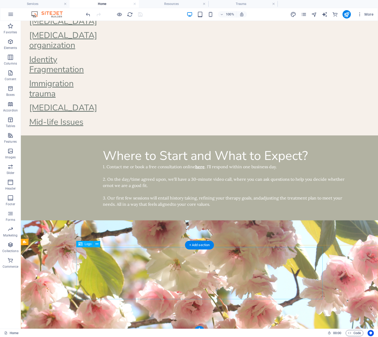
scroll to position [864, 0]
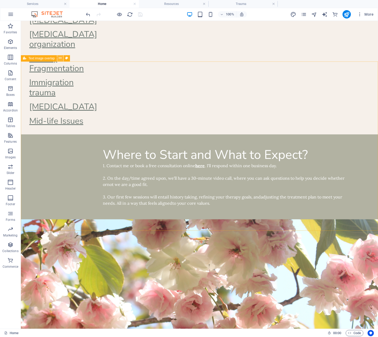
click at [59, 59] on icon at bounding box center [60, 58] width 3 height 5
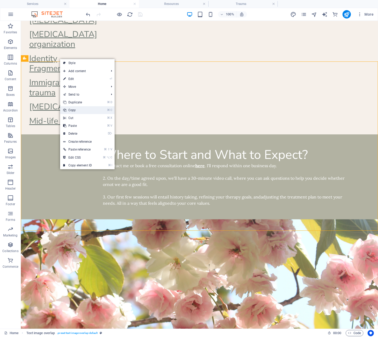
click at [77, 111] on link "⌘ C Copy" at bounding box center [77, 110] width 35 height 8
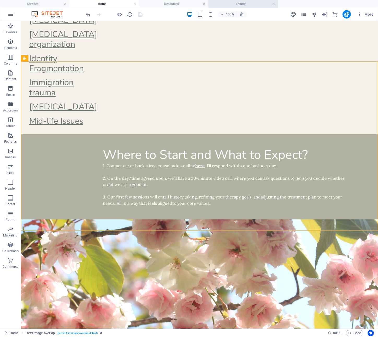
click at [256, 3] on h4 "Trauma" at bounding box center [242, 4] width 69 height 6
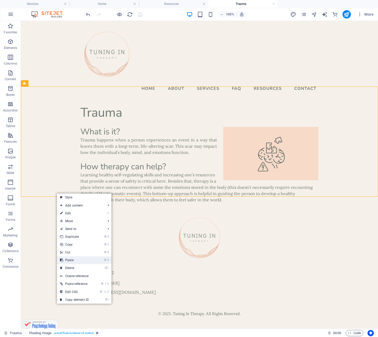
click at [70, 260] on link "⌘ V Paste" at bounding box center [74, 261] width 35 height 8
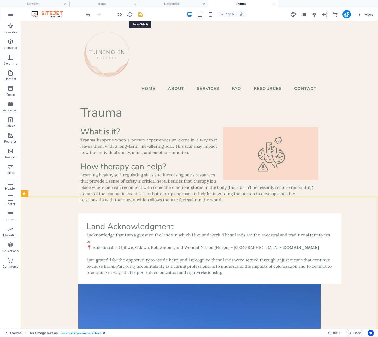
click at [142, 14] on icon "save" at bounding box center [140, 14] width 6 height 6
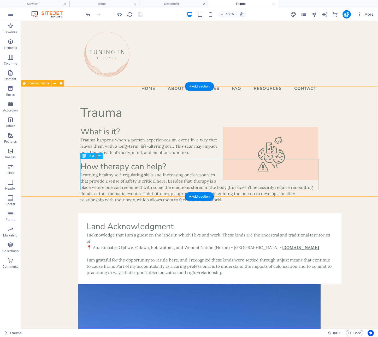
click at [87, 172] on div "Learning healthy self-regulating skills and increasing one’s resources that pro…" at bounding box center [199, 187] width 238 height 31
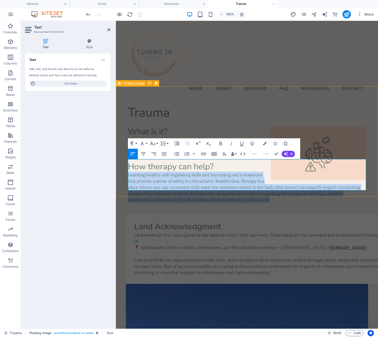
drag, startPoint x: 247, startPoint y: 189, endPoint x: 128, endPoint y: 164, distance: 122.0
click at [128, 172] on p "Learning healthy self-regulating skills and increasing one’s resources that pro…" at bounding box center [247, 187] width 238 height 31
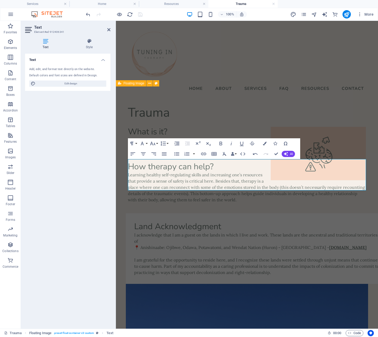
click at [106, 31] on header "Text Element #ed-912406341" at bounding box center [67, 28] width 85 height 14
click at [107, 30] on icon at bounding box center [108, 30] width 3 height 4
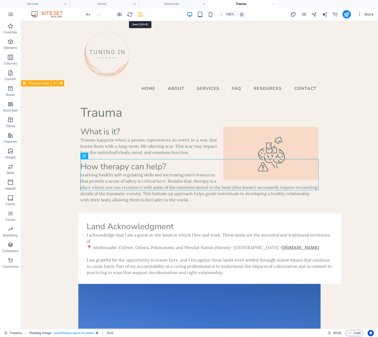
click at [142, 15] on icon "save" at bounding box center [140, 14] width 6 height 6
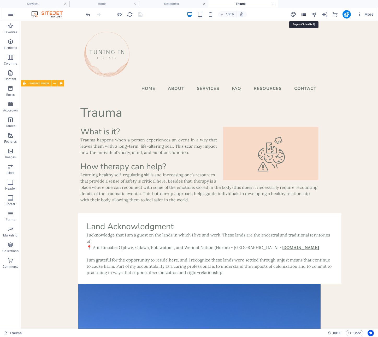
click at [302, 16] on icon "pages" at bounding box center [303, 14] width 6 height 6
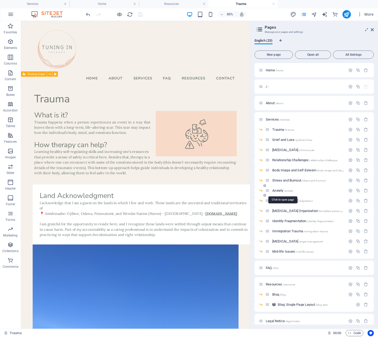
click at [275, 190] on span "Anxiety /anxiety" at bounding box center [282, 191] width 21 height 4
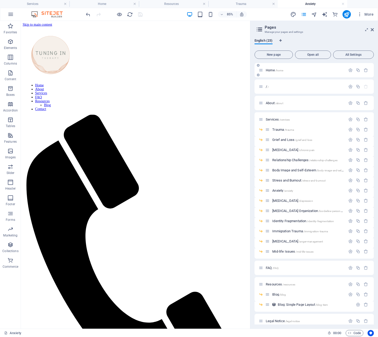
click at [328, 72] on div "Home /home" at bounding box center [301, 70] width 87 height 6
click at [358, 70] on icon "button" at bounding box center [357, 70] width 4 height 4
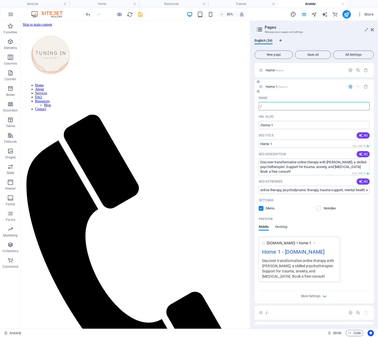
type input "/"
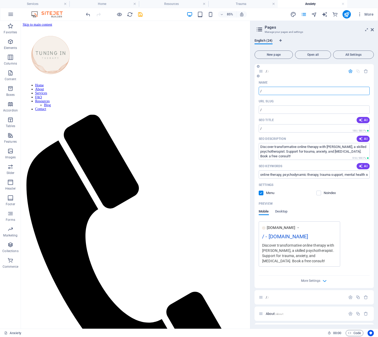
scroll to position [18, 0]
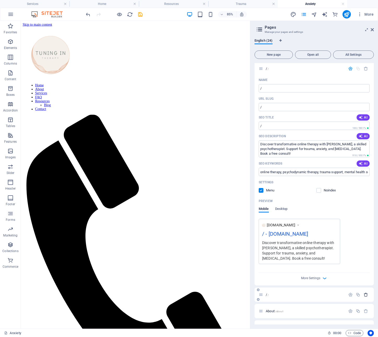
click at [365, 295] on icon "button" at bounding box center [365, 295] width 4 height 4
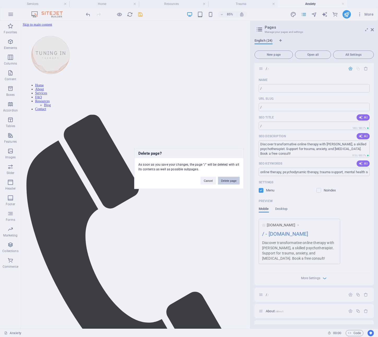
click at [228, 182] on button "Delete page" at bounding box center [229, 181] width 22 height 8
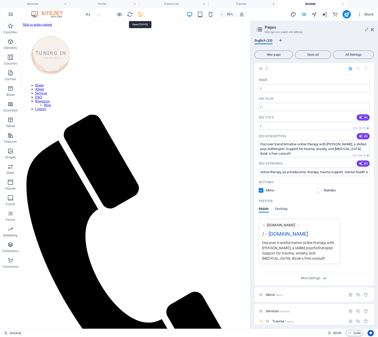
click at [142, 15] on icon "save" at bounding box center [140, 14] width 6 height 6
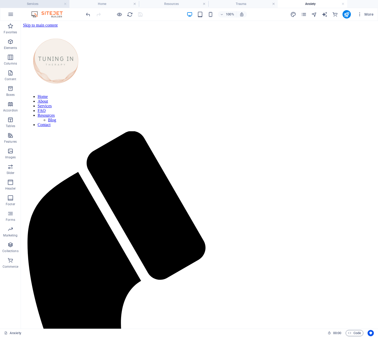
click at [44, 4] on h4 "Services" at bounding box center [34, 4] width 69 height 6
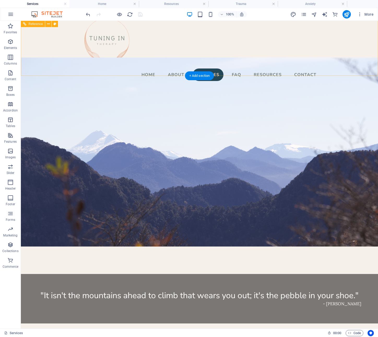
scroll to position [14, 0]
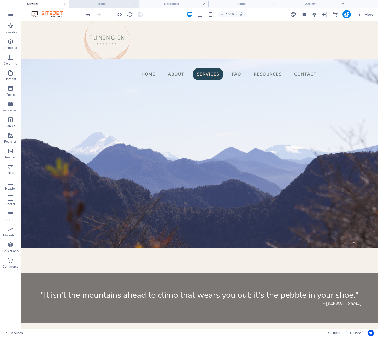
click at [99, 3] on h4 "Home" at bounding box center [103, 4] width 69 height 6
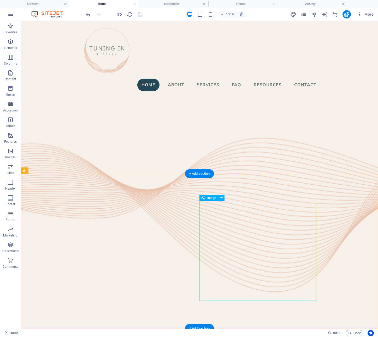
scroll to position [0, 0]
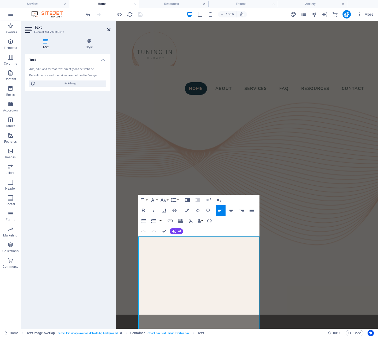
click at [108, 30] on icon at bounding box center [108, 30] width 3 height 4
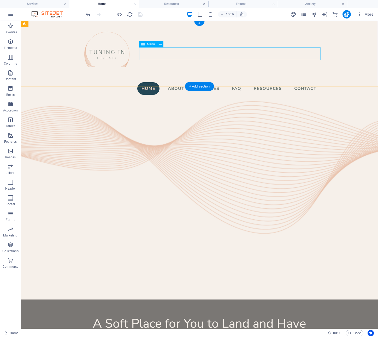
scroll to position [2, 0]
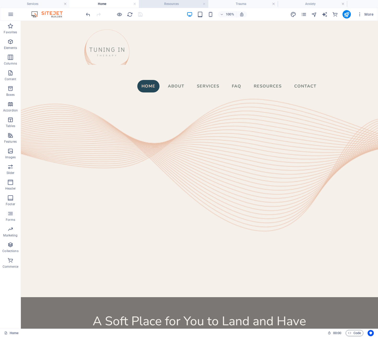
click at [172, 3] on h4 "Resources" at bounding box center [173, 4] width 69 height 6
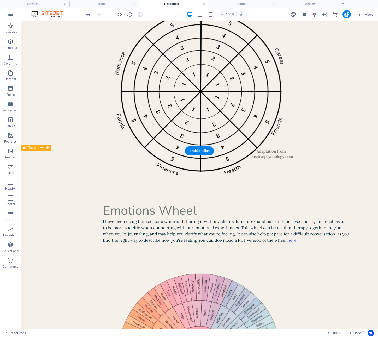
scroll to position [464, 0]
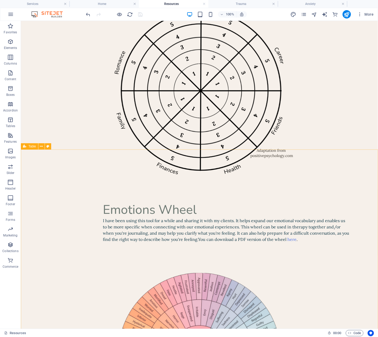
click at [32, 148] on span "Table" at bounding box center [32, 146] width 8 height 3
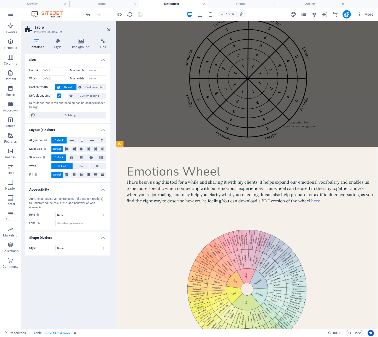
click at [58, 96] on label at bounding box center [59, 96] width 5 height 5
click at [0, 0] on input "Default padding" at bounding box center [0, 0] width 0 height 0
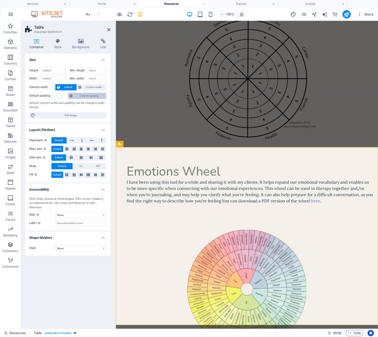
click at [76, 95] on span "Custom spacing" at bounding box center [89, 96] width 31 height 6
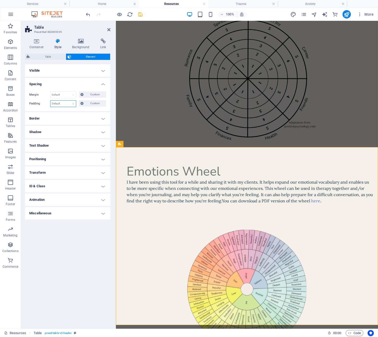
click at [50, 101] on select "Default px rem % vh vw Custom" at bounding box center [63, 104] width 26 height 6
select select "rem"
click option "rem" at bounding box center [0, 0] width 0 height 0
type input "0"
click at [58, 104] on input "0" at bounding box center [63, 104] width 26 height 6
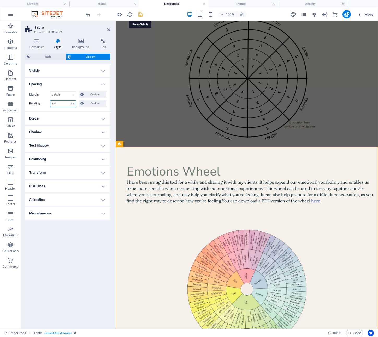
type input "1.5"
click at [139, 14] on icon "save" at bounding box center [140, 14] width 6 height 6
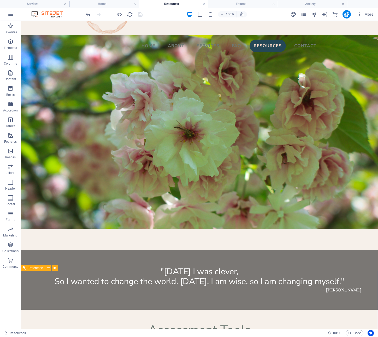
scroll to position [0, 0]
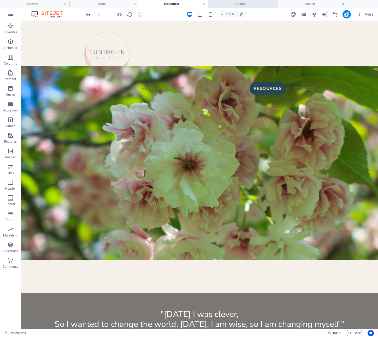
click at [245, 3] on h4 "Trauma" at bounding box center [242, 4] width 69 height 6
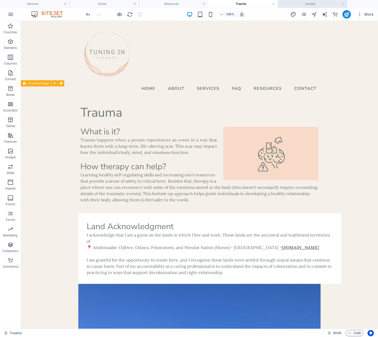
click at [316, 4] on h4 "Anxiety" at bounding box center [311, 4] width 69 height 6
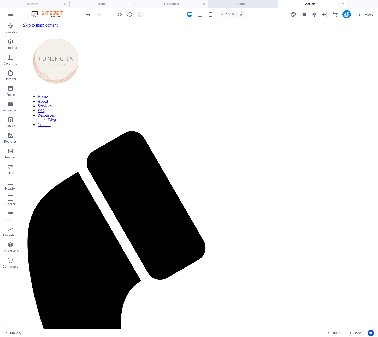
click at [248, 5] on h4 "Trauma" at bounding box center [242, 4] width 69 height 6
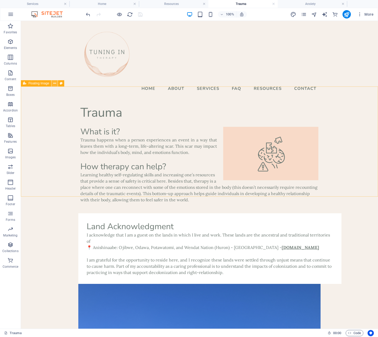
click at [54, 83] on icon at bounding box center [54, 83] width 3 height 5
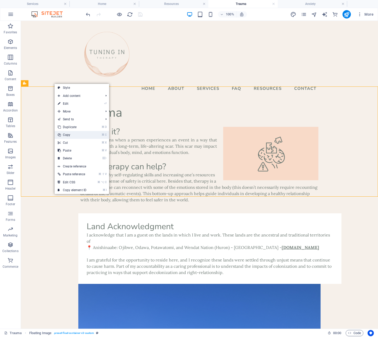
click at [68, 137] on link "⌘ C Copy" at bounding box center [71, 135] width 35 height 8
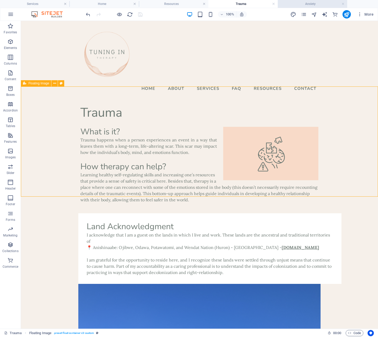
click at [316, 5] on h4 "Anxiety" at bounding box center [311, 4] width 69 height 6
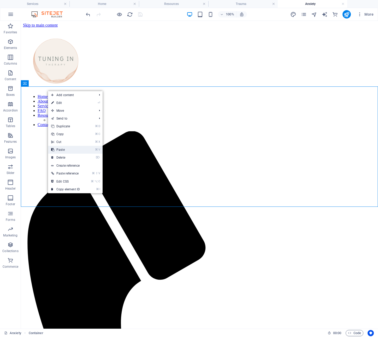
click at [62, 151] on link "⌘ V Paste" at bounding box center [65, 150] width 35 height 8
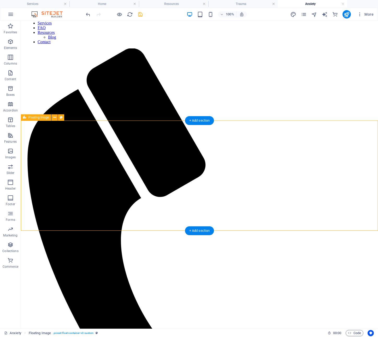
scroll to position [86, 0]
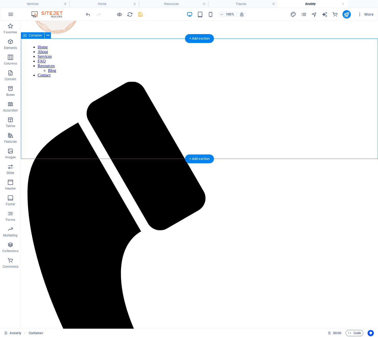
scroll to position [50, 0]
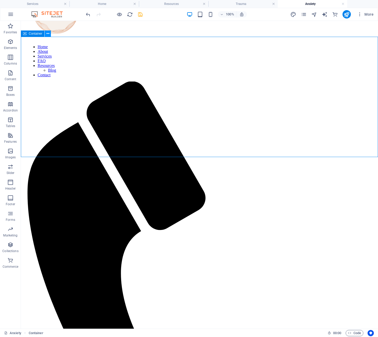
click at [48, 34] on icon at bounding box center [47, 33] width 3 height 5
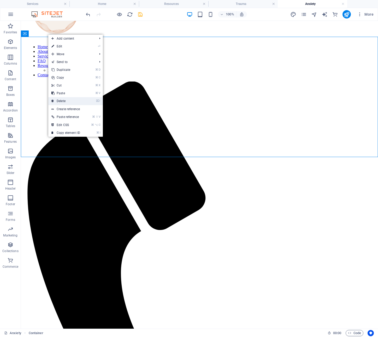
click at [62, 99] on link "⌦ Delete" at bounding box center [65, 101] width 35 height 8
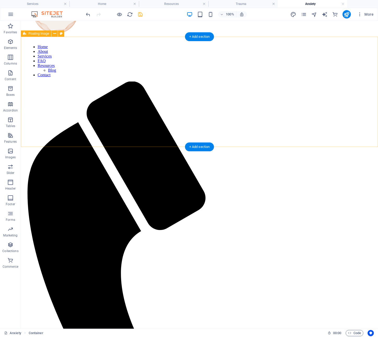
scroll to position [0, 0]
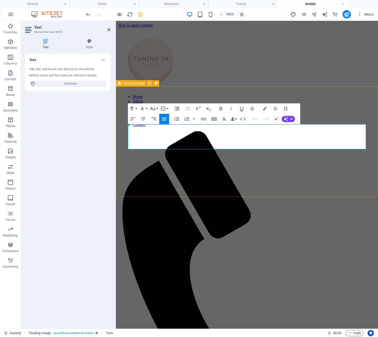
drag, startPoint x: 238, startPoint y: 141, endPoint x: 126, endPoint y: 128, distance: 112.2
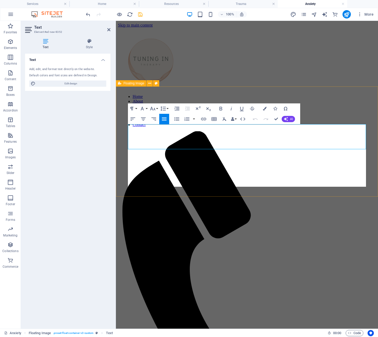
scroll to position [2267, 4]
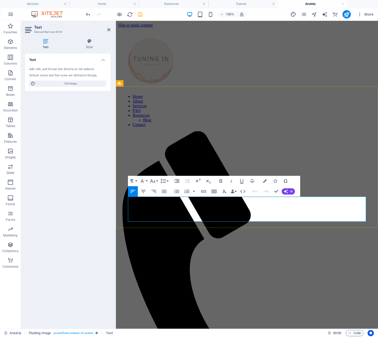
drag, startPoint x: 282, startPoint y: 217, endPoint x: 128, endPoint y: 203, distance: 155.3
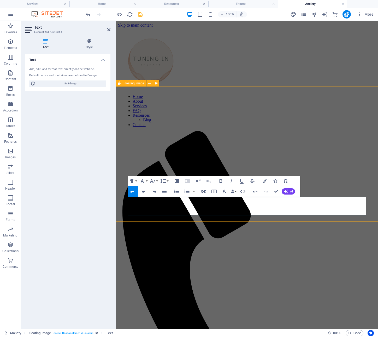
scroll to position [1205, 3]
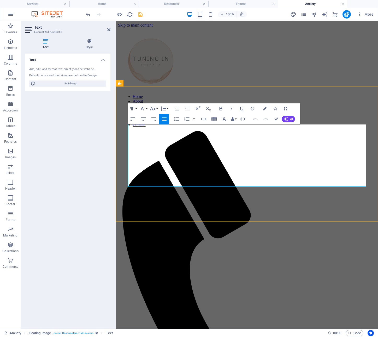
drag, startPoint x: 159, startPoint y: 135, endPoint x: 162, endPoint y: 135, distance: 3.5
click at [133, 119] on icon "button" at bounding box center [133, 119] width 6 height 6
click at [141, 13] on icon "save" at bounding box center [140, 14] width 6 height 6
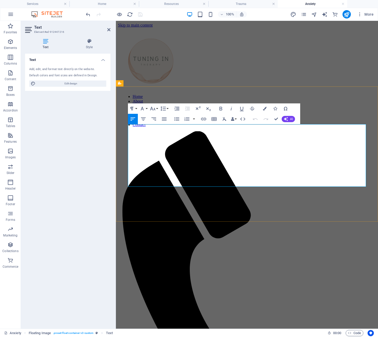
click at [107, 28] on h2 "Text" at bounding box center [72, 27] width 76 height 5
click at [109, 29] on icon at bounding box center [108, 30] width 3 height 4
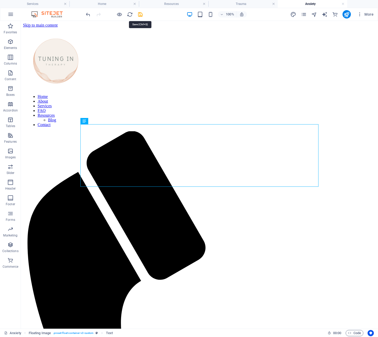
click at [140, 14] on icon "save" at bounding box center [140, 14] width 6 height 6
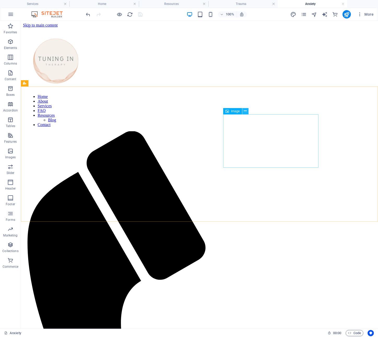
click at [246, 111] on icon at bounding box center [245, 110] width 3 height 5
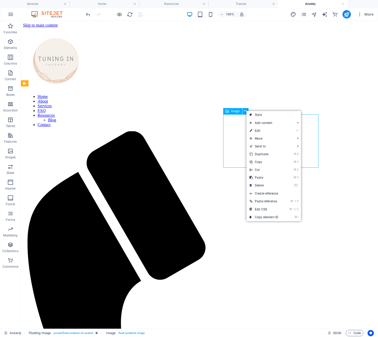
click at [235, 112] on span "Image" at bounding box center [235, 111] width 9 height 3
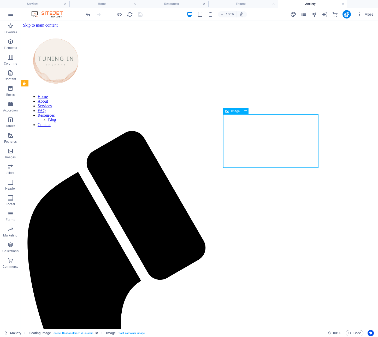
drag, startPoint x: 235, startPoint y: 112, endPoint x: 119, endPoint y: 91, distance: 117.6
click at [235, 112] on span "Image" at bounding box center [235, 111] width 9 height 3
select select "%"
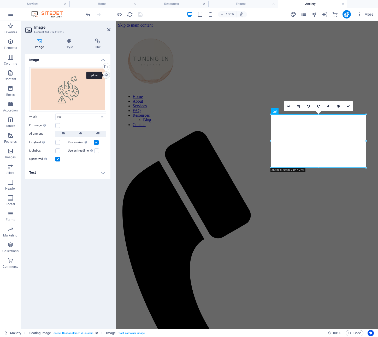
click at [107, 74] on div "Upload" at bounding box center [106, 76] width 8 height 8
click at [142, 14] on icon "save" at bounding box center [140, 14] width 6 height 6
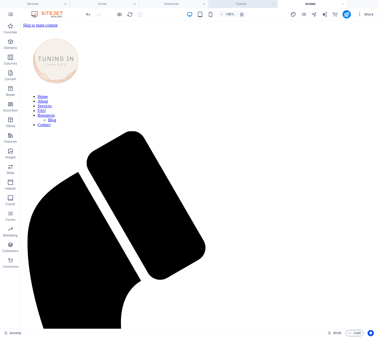
click at [235, 4] on h4 "Trauma" at bounding box center [242, 4] width 69 height 6
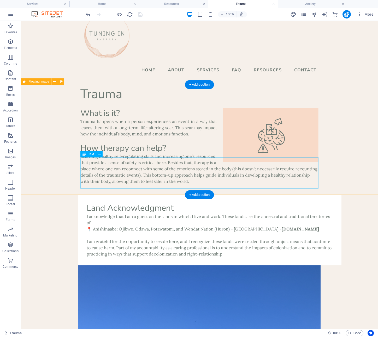
scroll to position [0, 0]
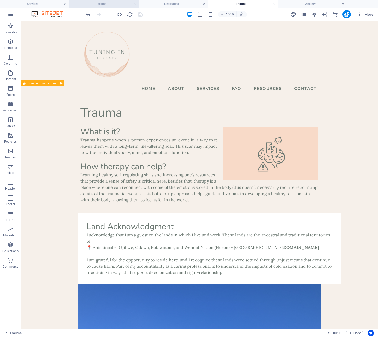
click at [111, 1] on li "Home" at bounding box center [103, 4] width 69 height 8
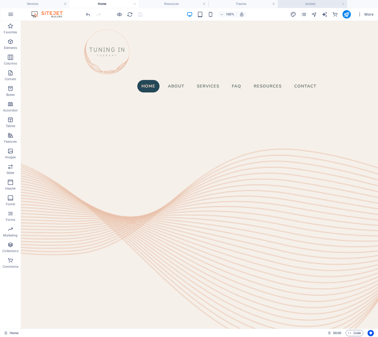
click at [313, 4] on h4 "Anxiety" at bounding box center [311, 4] width 69 height 6
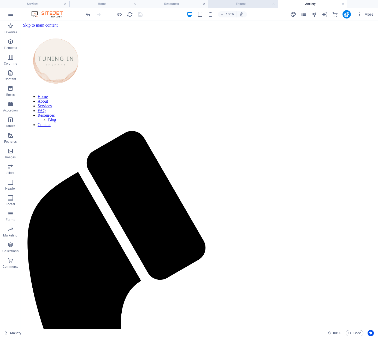
click at [247, 4] on h4 "Trauma" at bounding box center [242, 4] width 69 height 6
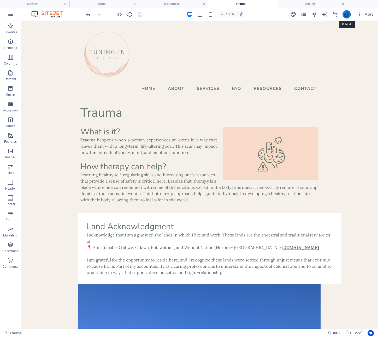
drag, startPoint x: 345, startPoint y: 15, endPoint x: 207, endPoint y: 158, distance: 199.0
click at [345, 15] on icon "publish" at bounding box center [346, 14] width 6 height 6
